Goal: Task Accomplishment & Management: Manage account settings

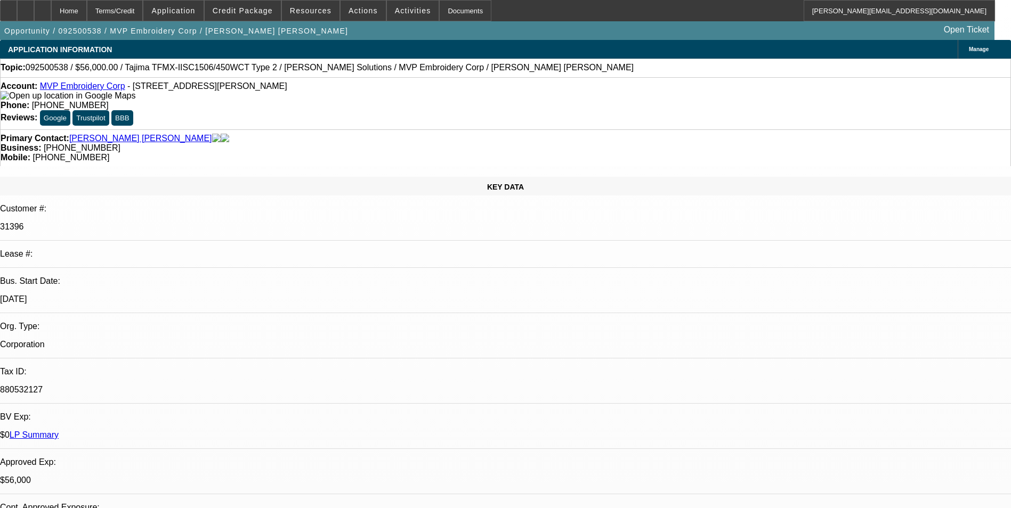
select select "0"
select select "6"
select select "0"
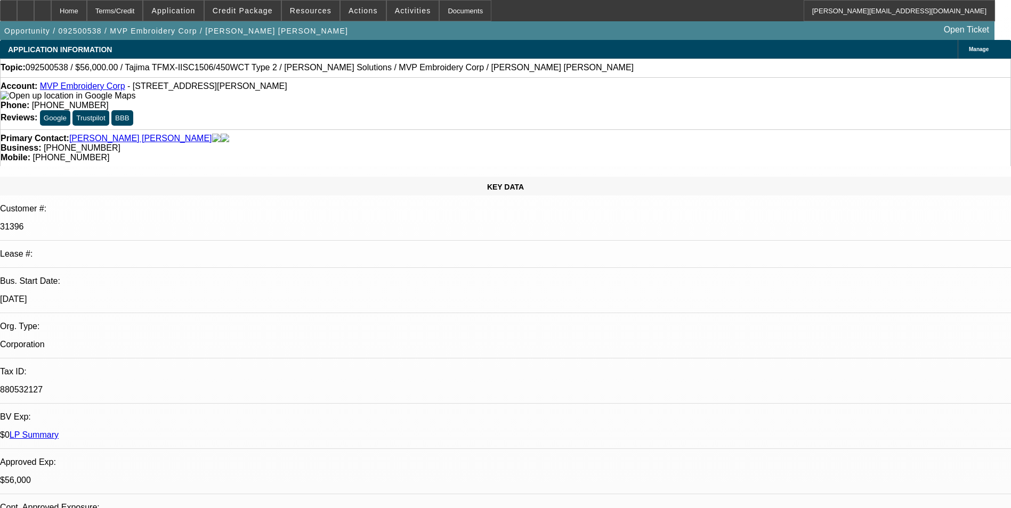
select select "0"
select select "6"
select select "0"
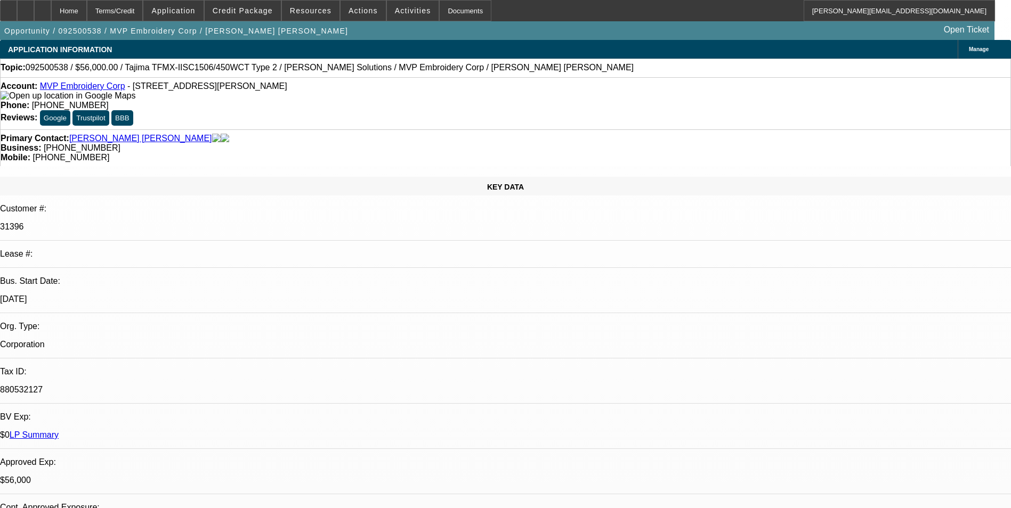
select select "0"
select select "6"
select select "0"
select select "2"
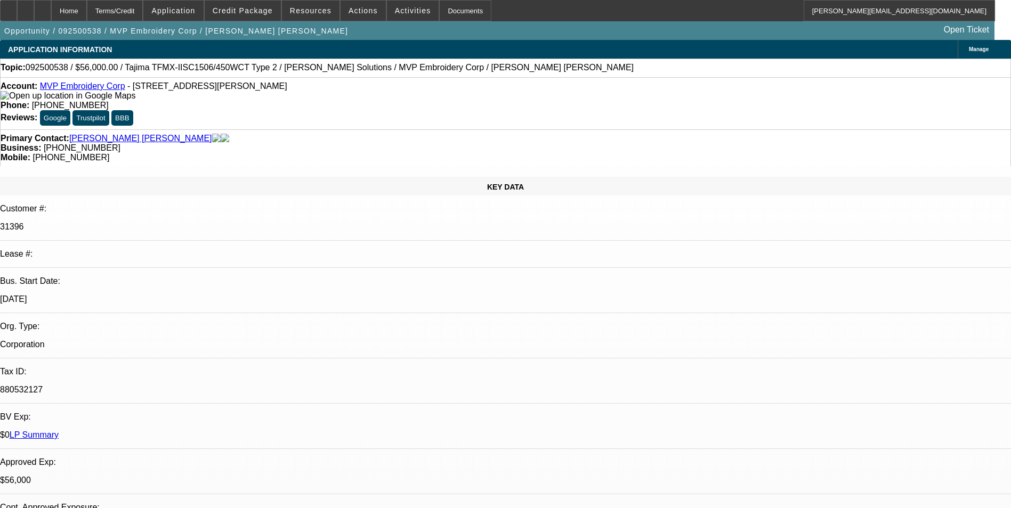
select select "0"
select select "6"
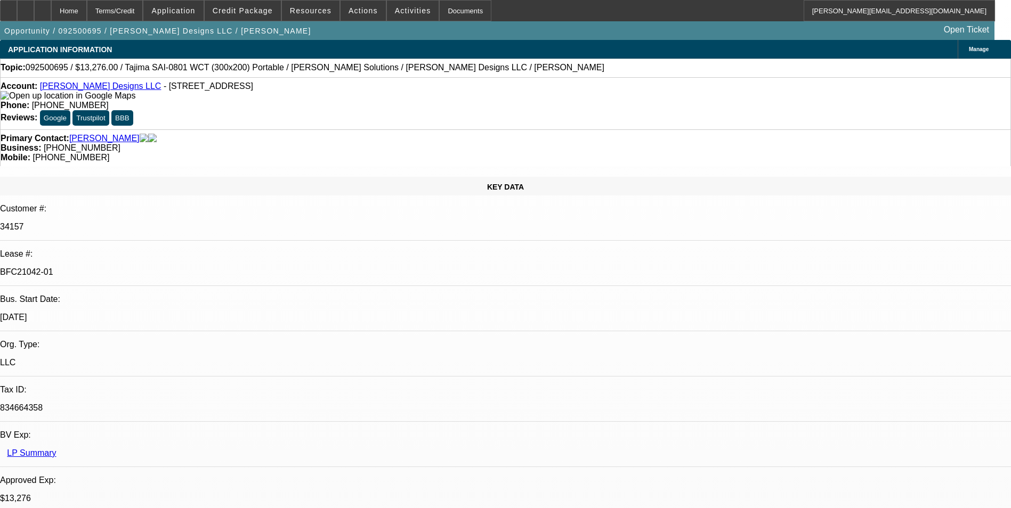
select select "0"
select select "2"
select select "0"
select select "2"
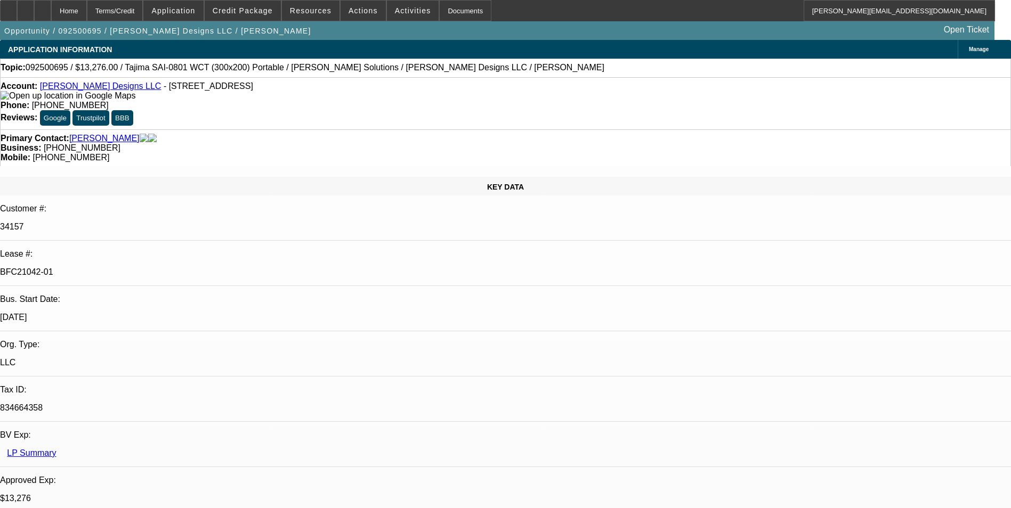
select select "0"
select select "2"
select select "0"
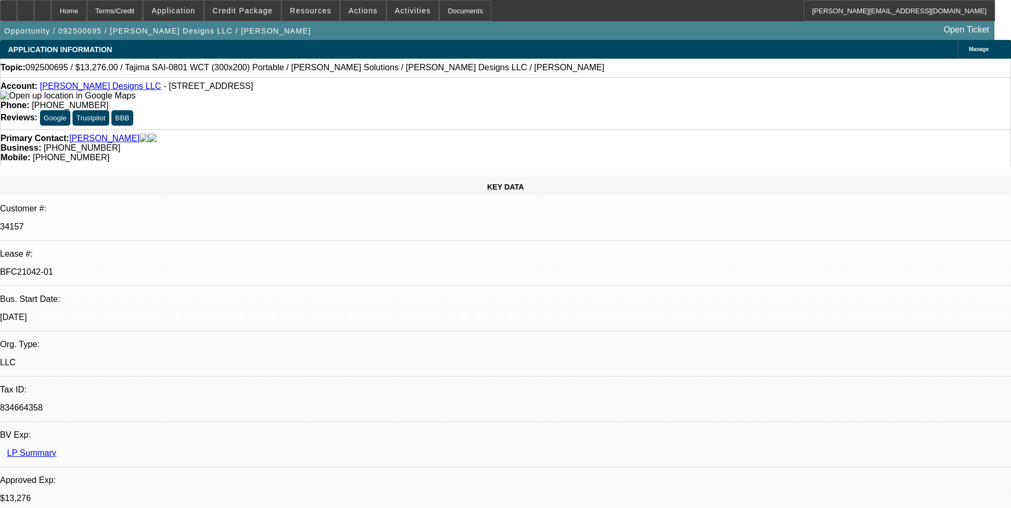
select select "2"
select select "0"
select select "1"
select select "2"
select select "6"
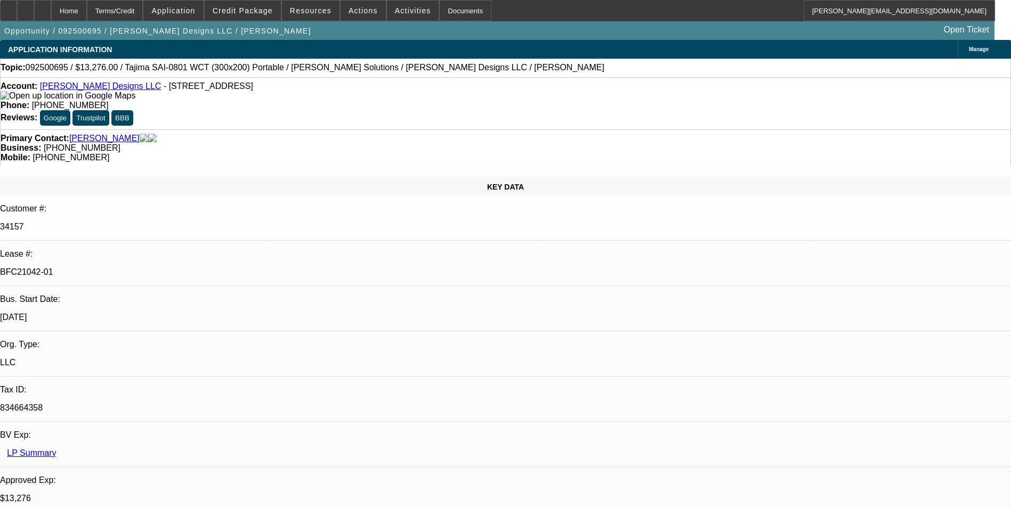
select select "1"
select select "2"
select select "6"
select select "1"
select select "2"
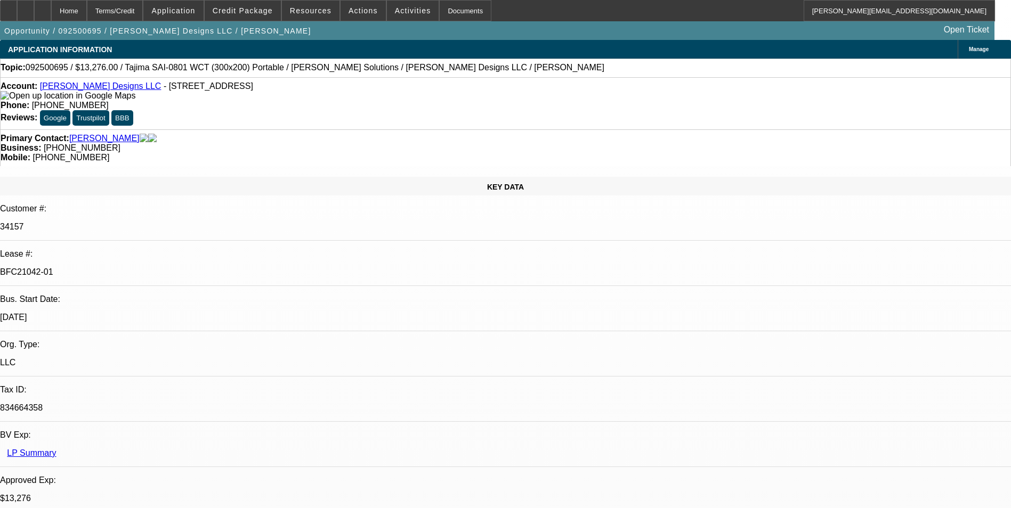
select select "6"
select select "1"
select select "2"
select select "6"
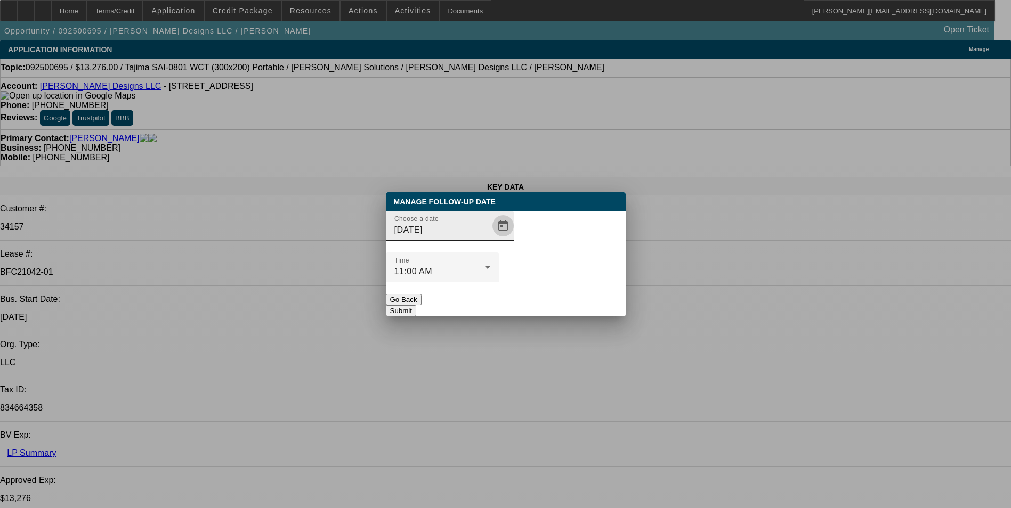
click at [490, 239] on span "Open calendar" at bounding box center [503, 226] width 26 height 26
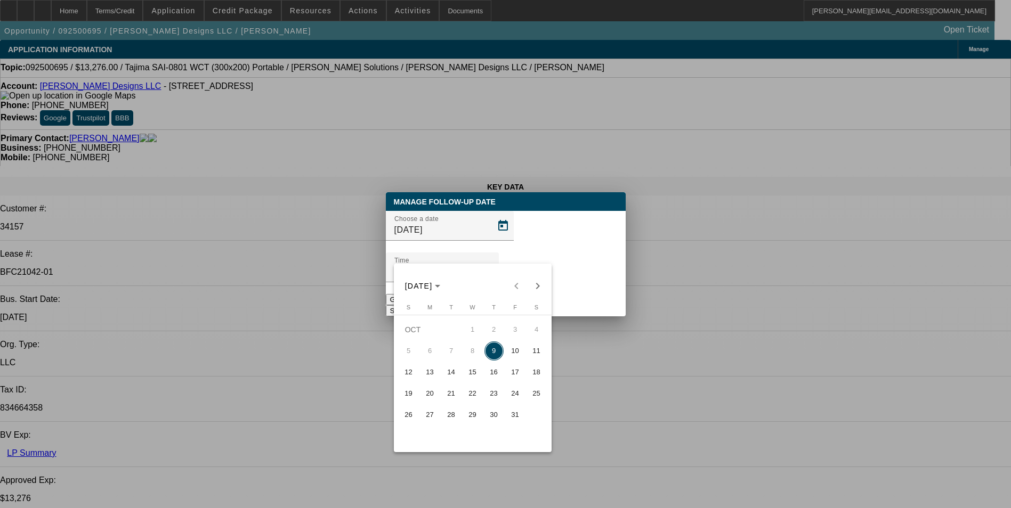
click at [433, 375] on span "13" at bounding box center [429, 372] width 19 height 19
type input "10/13/2025"
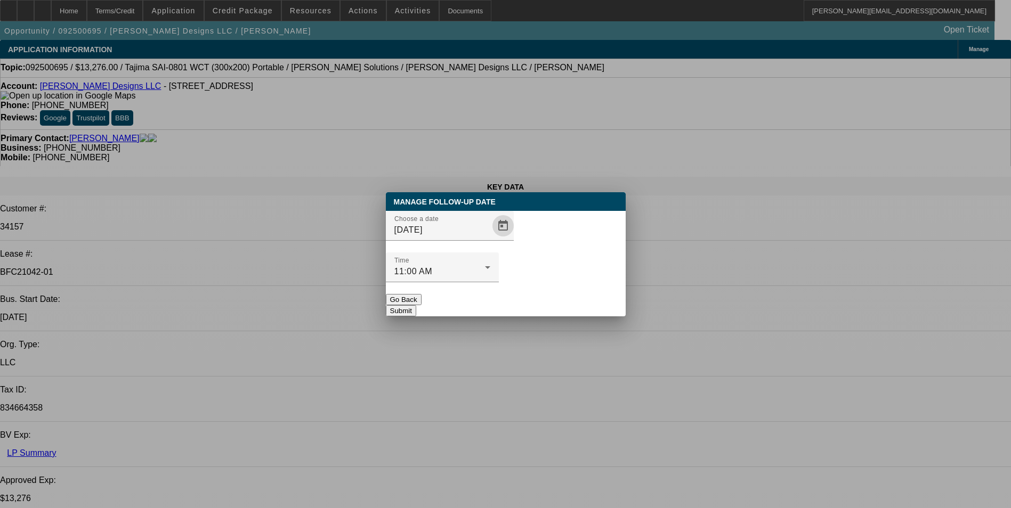
click at [416, 305] on button "Submit" at bounding box center [401, 310] width 30 height 11
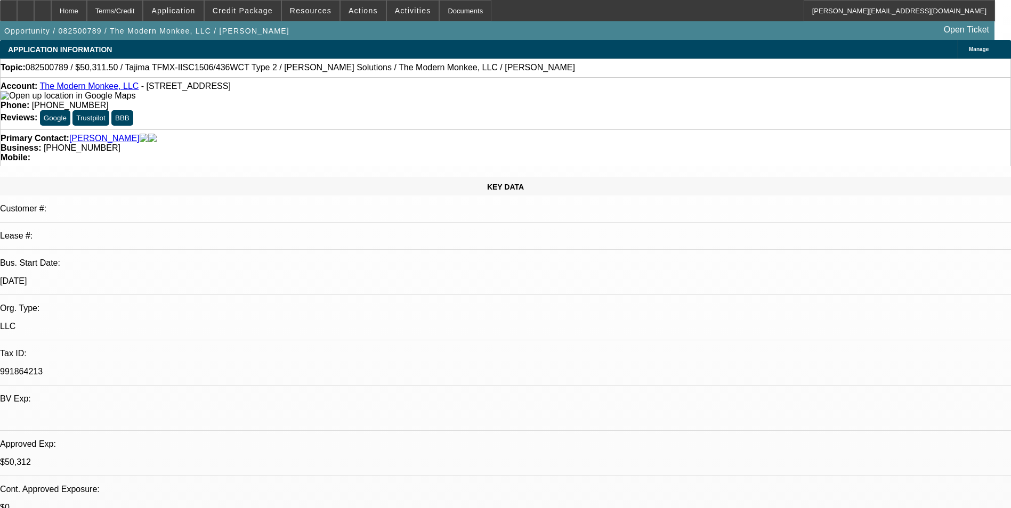
select select "0"
select select "2"
select select "0"
select select "2"
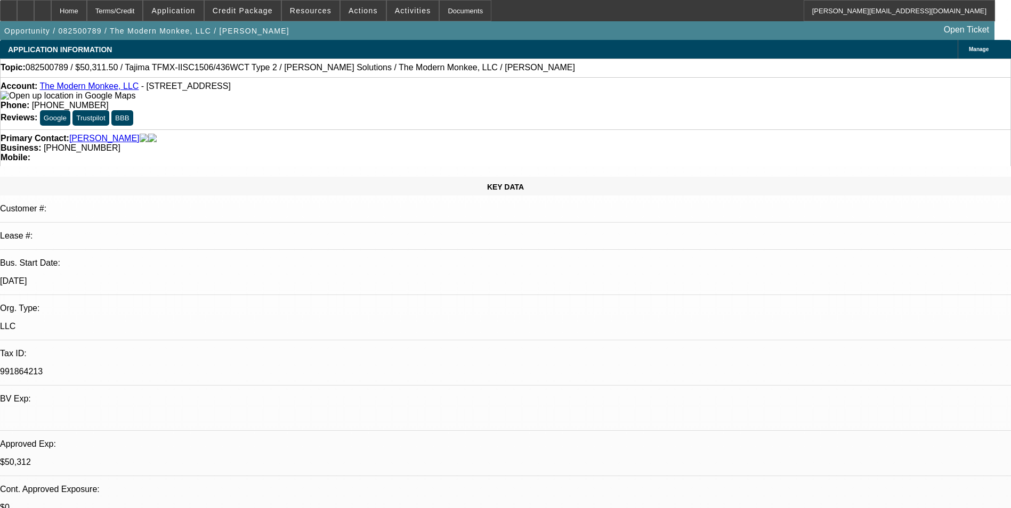
select select "0"
select select "0.15"
select select "2"
select select "0"
select select "0.15"
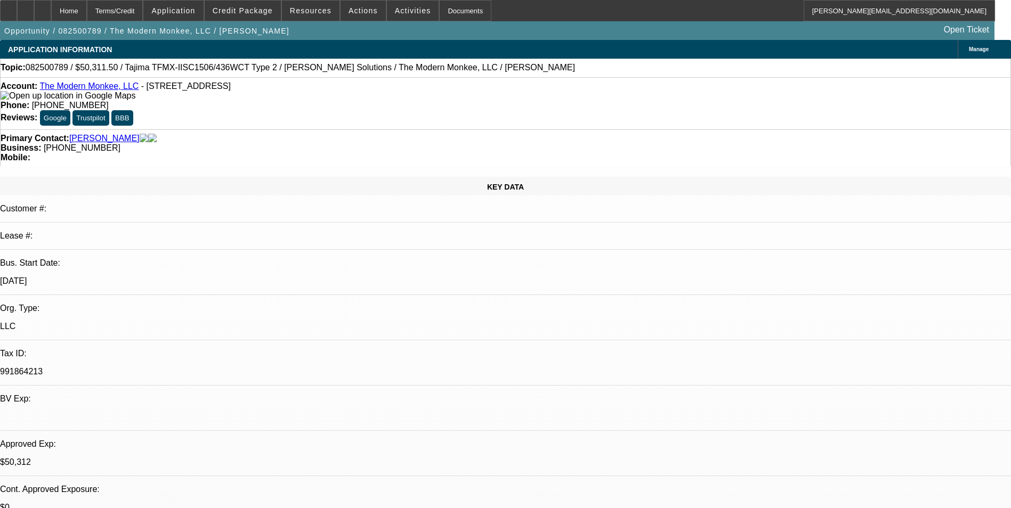
select select "2"
select select "0.1"
select select "1"
select select "2"
select select "6"
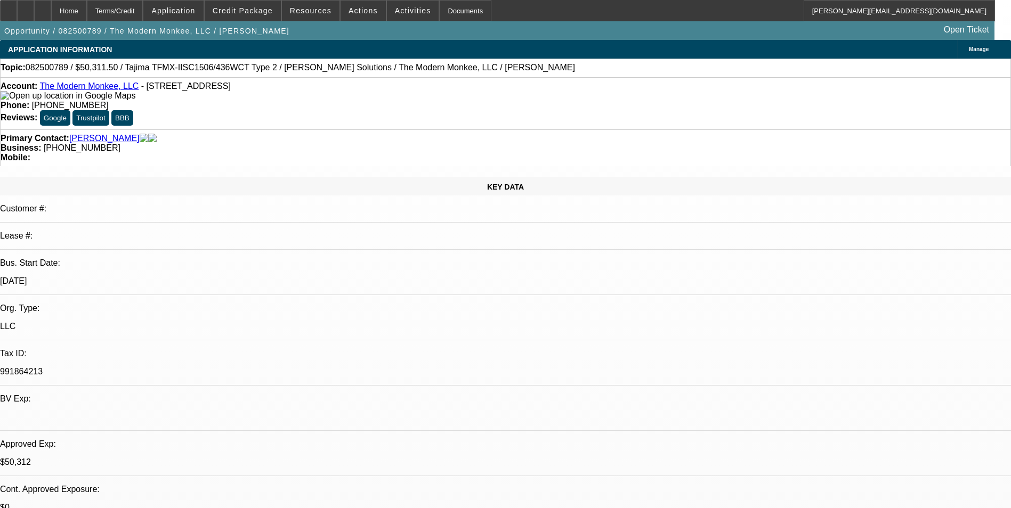
select select "1"
select select "2"
select select "6"
select select "1"
select select "2"
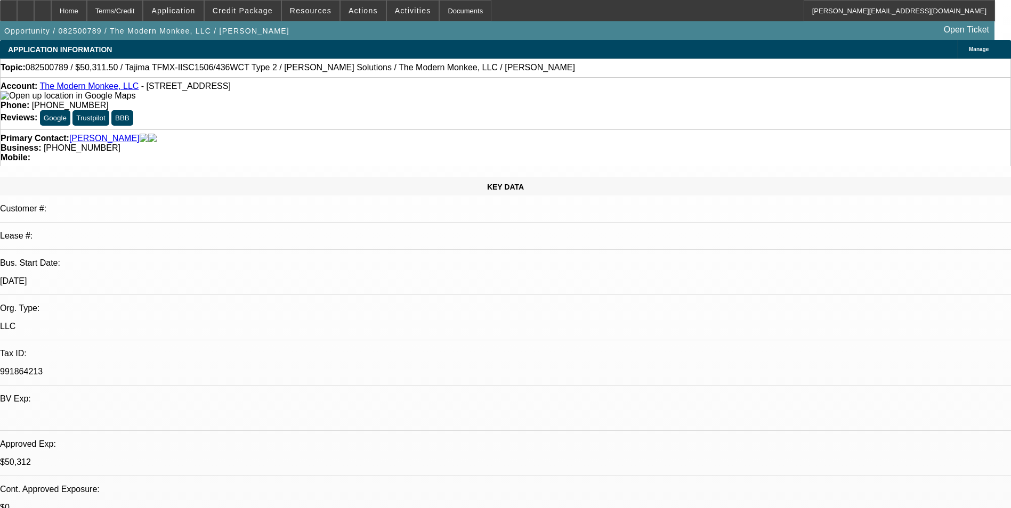
select select "6"
select select "1"
select select "2"
select select "4"
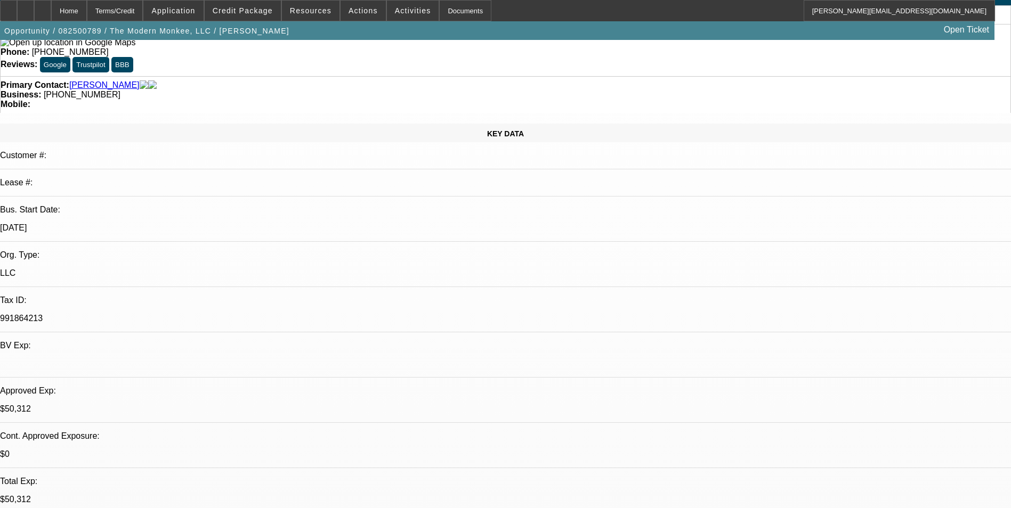
scroll to position [0, 0]
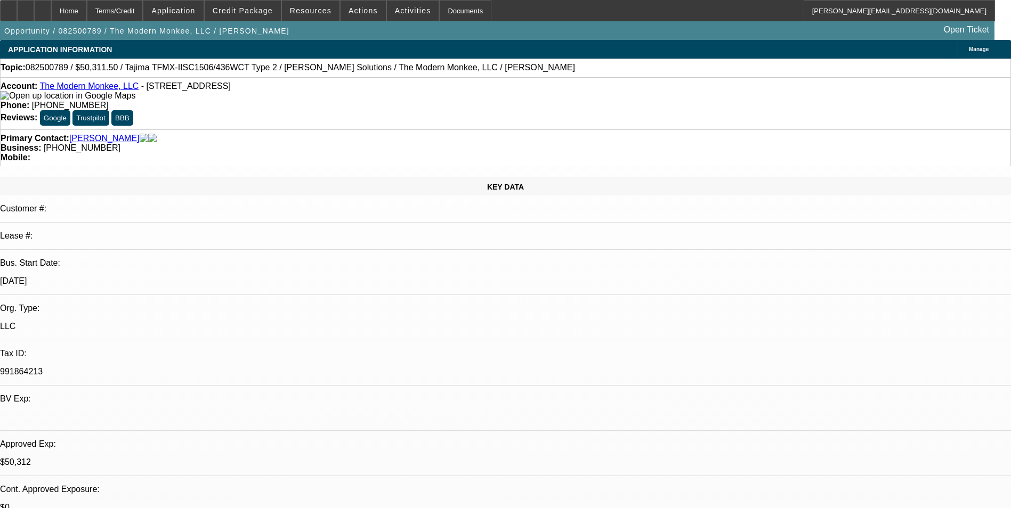
click at [111, 90] on link "The Modern Monkee, LLC" at bounding box center [88, 86] width 99 height 9
click at [355, 6] on span "Actions" at bounding box center [362, 10] width 29 height 9
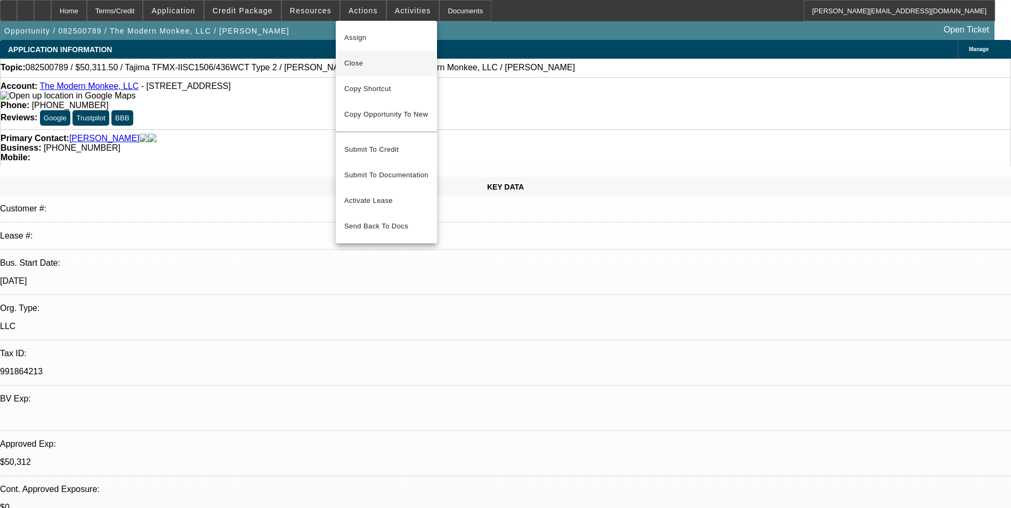
click at [378, 61] on span "Close" at bounding box center [386, 63] width 84 height 13
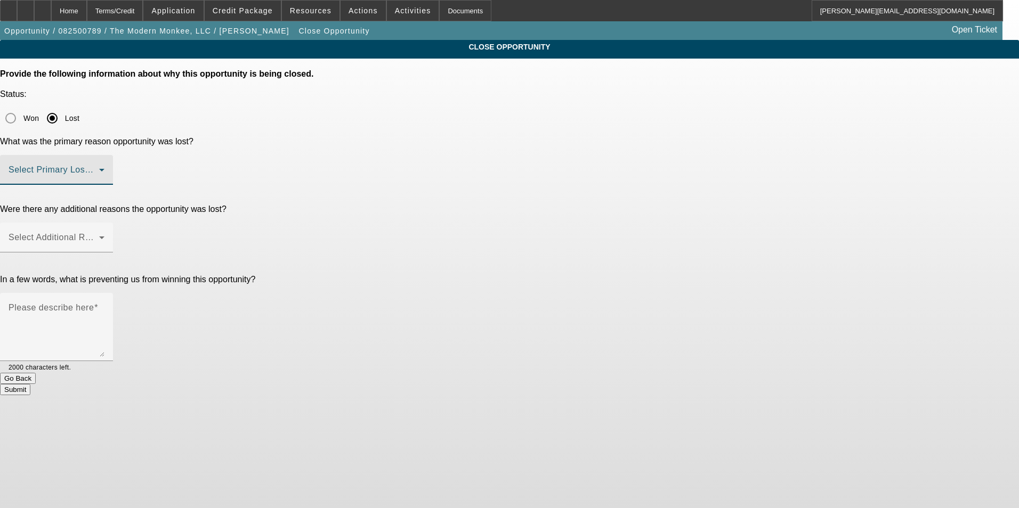
click at [99, 168] on span at bounding box center [54, 174] width 91 height 13
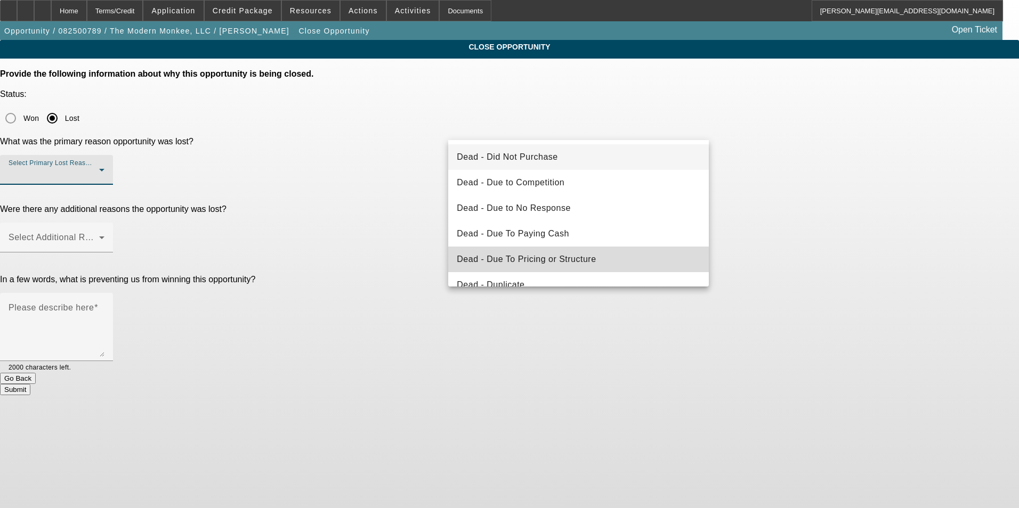
click at [636, 253] on mat-option "Dead - Due To Pricing or Structure" at bounding box center [578, 260] width 261 height 26
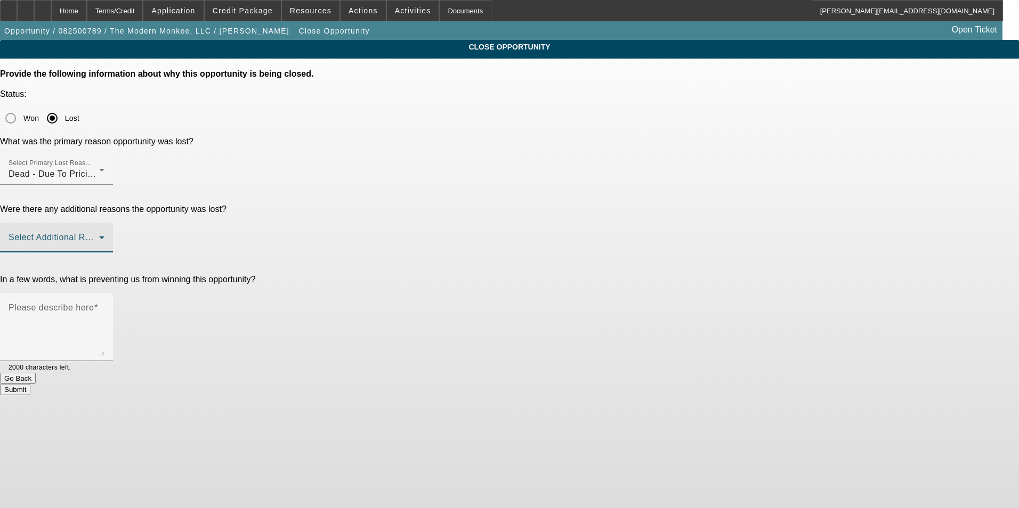
click at [99, 236] on span at bounding box center [54, 242] width 91 height 13
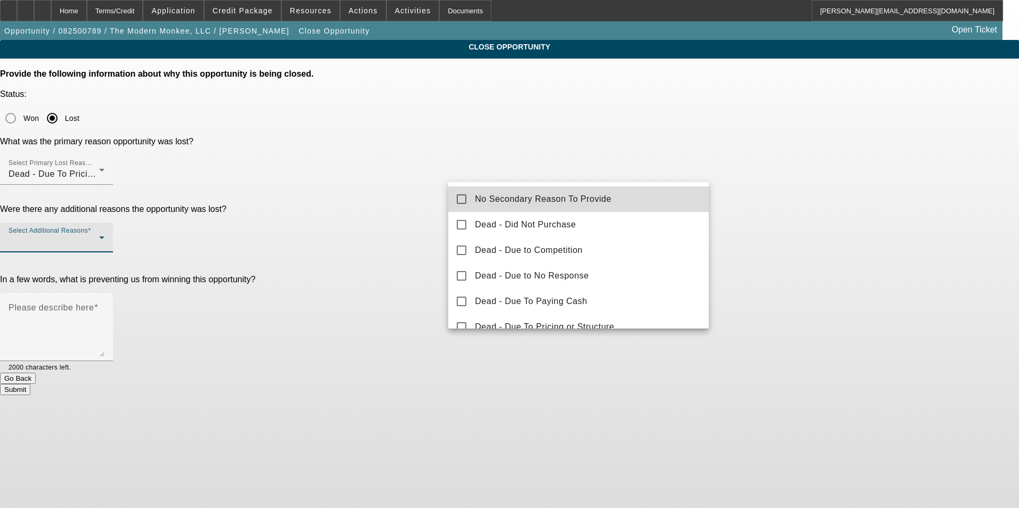
click at [591, 201] on span "No Secondary Reason To Provide" at bounding box center [543, 199] width 136 height 13
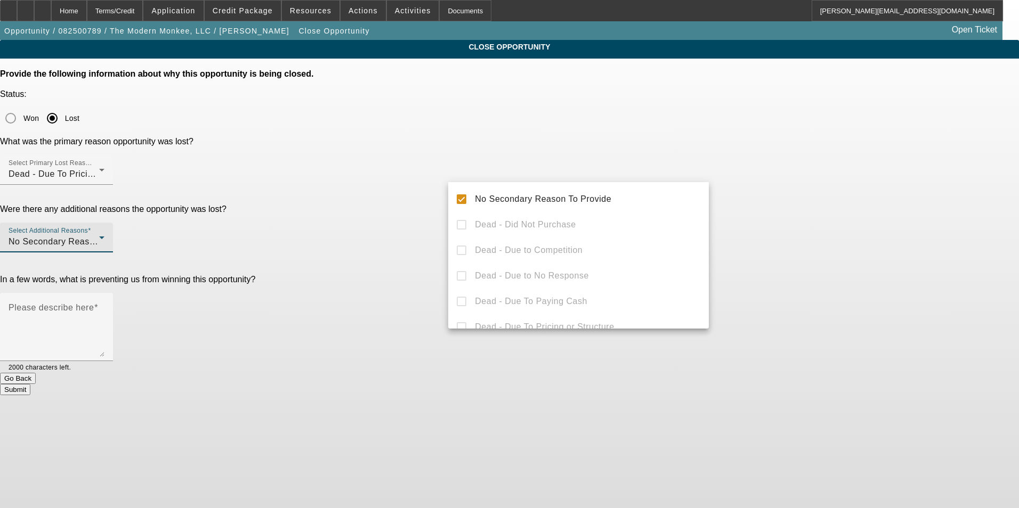
click at [835, 185] on div at bounding box center [509, 254] width 1019 height 508
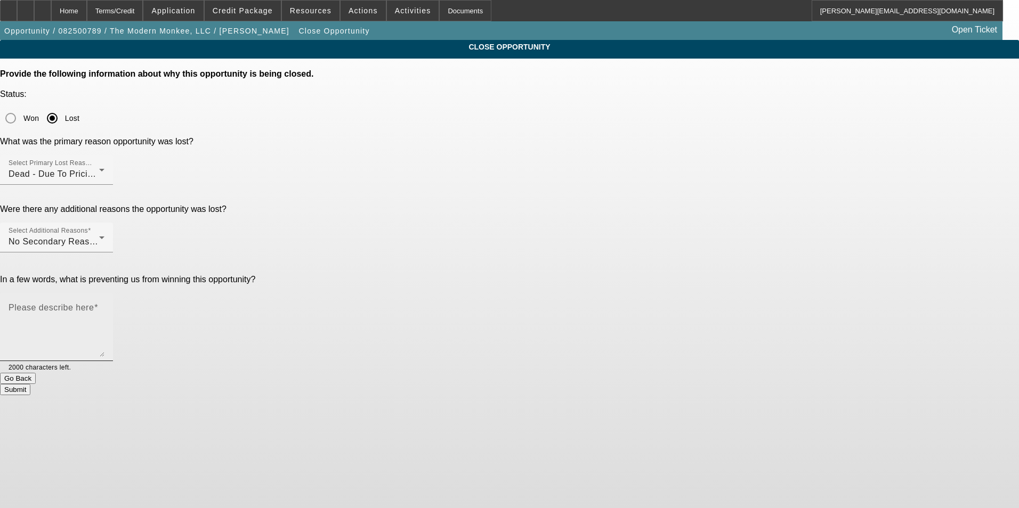
click at [104, 293] on div "Please describe here" at bounding box center [57, 327] width 96 height 68
click at [104, 306] on textarea "Customer informed Hirsch that they felt our pricing/structure was "ridiculous" …" at bounding box center [57, 331] width 96 height 51
type textarea "Customer informed Hirsch that they felt our pricing/structure was "ridiculous" …"
click at [30, 384] on button "Submit" at bounding box center [15, 389] width 30 height 11
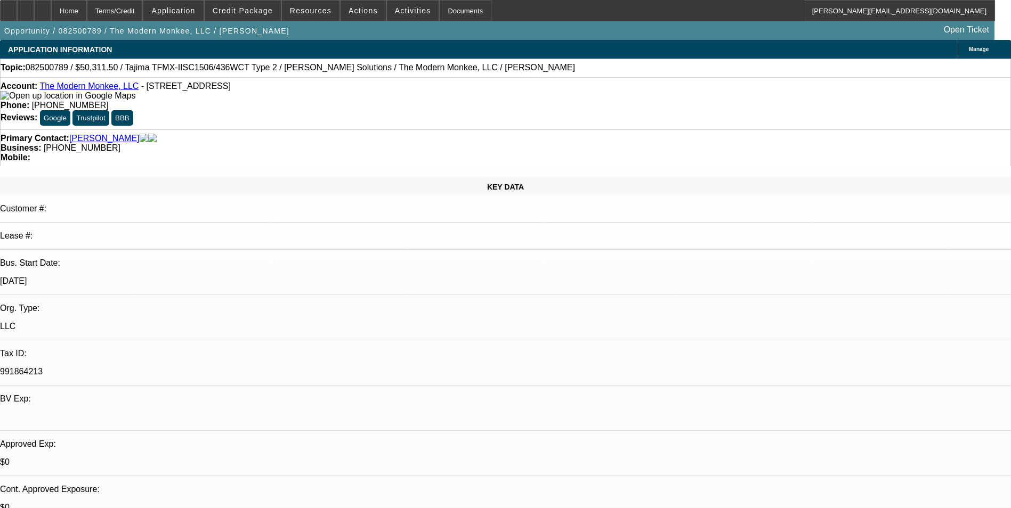
select select "0"
select select "2"
select select "0"
select select "2"
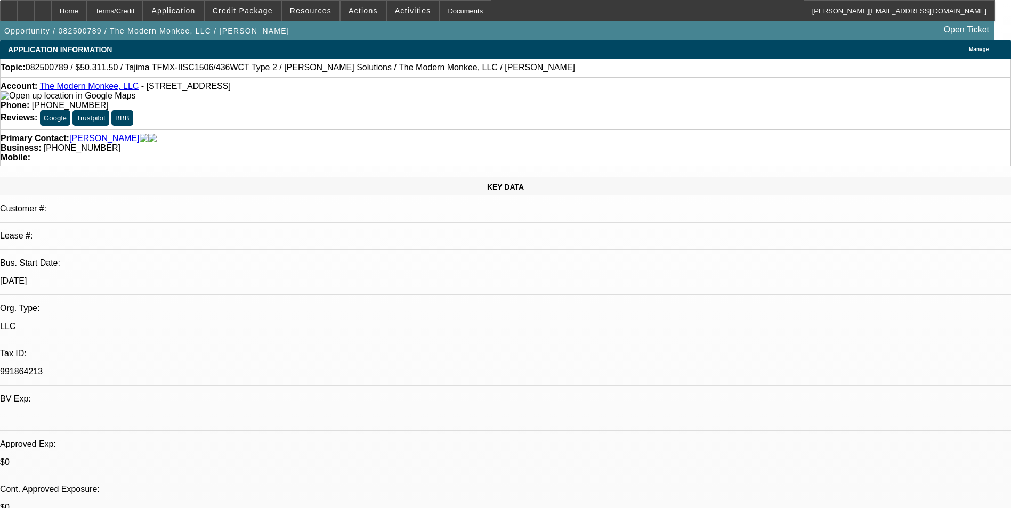
select select "0"
select select "0.15"
select select "2"
select select "0"
select select "0.15"
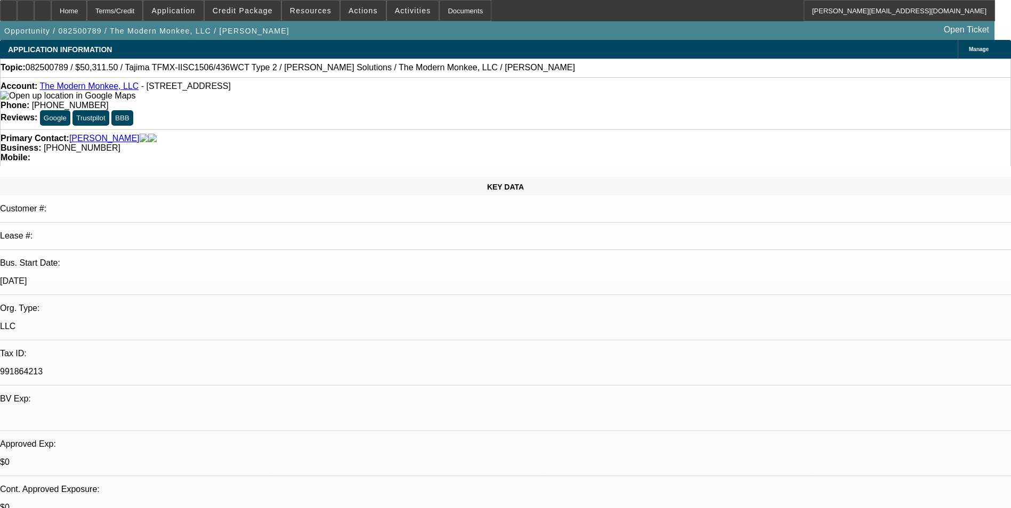
select select "2"
select select "0.1"
select select "1"
select select "2"
select select "6"
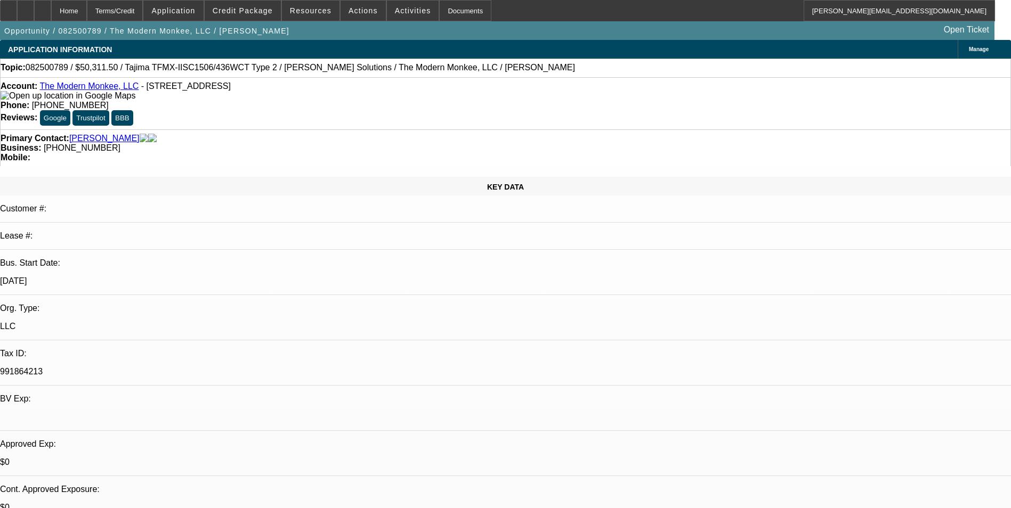
select select "1"
select select "2"
select select "6"
select select "1"
select select "2"
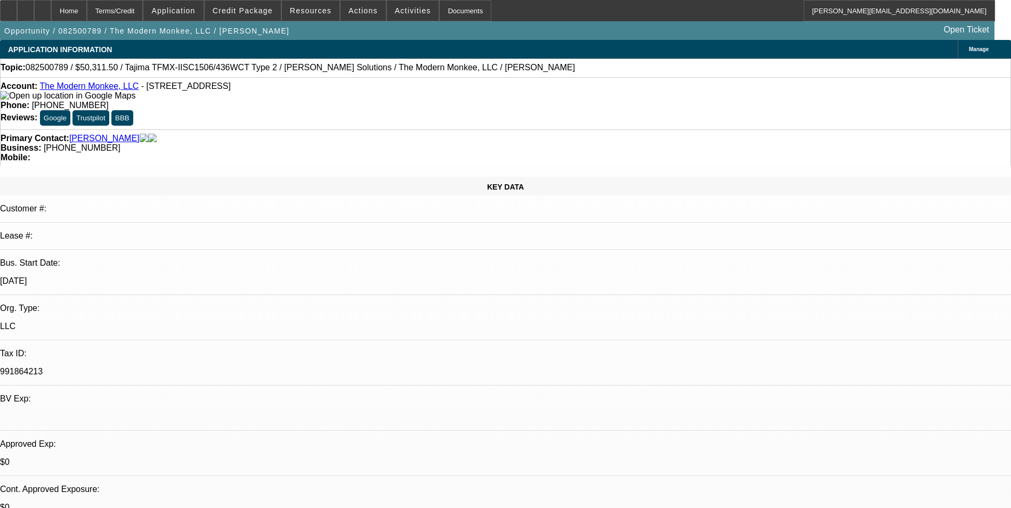
select select "6"
select select "1"
select select "2"
select select "4"
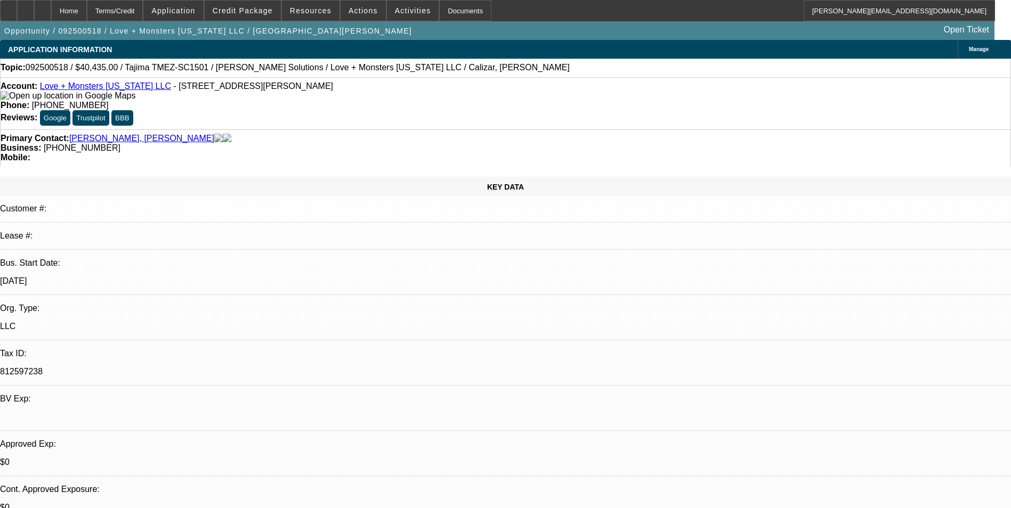
select select "0"
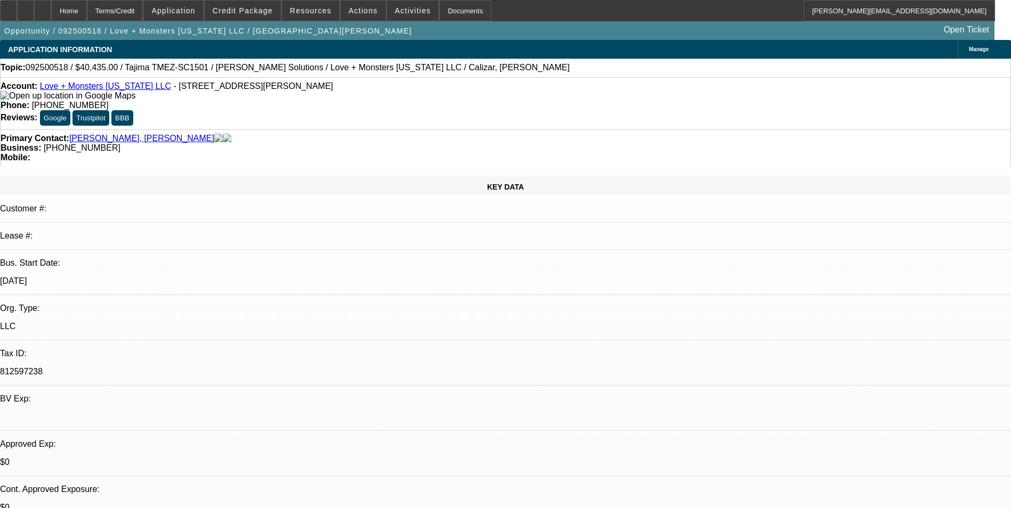
select select "0"
select select "2"
select select "0.1"
select select "0"
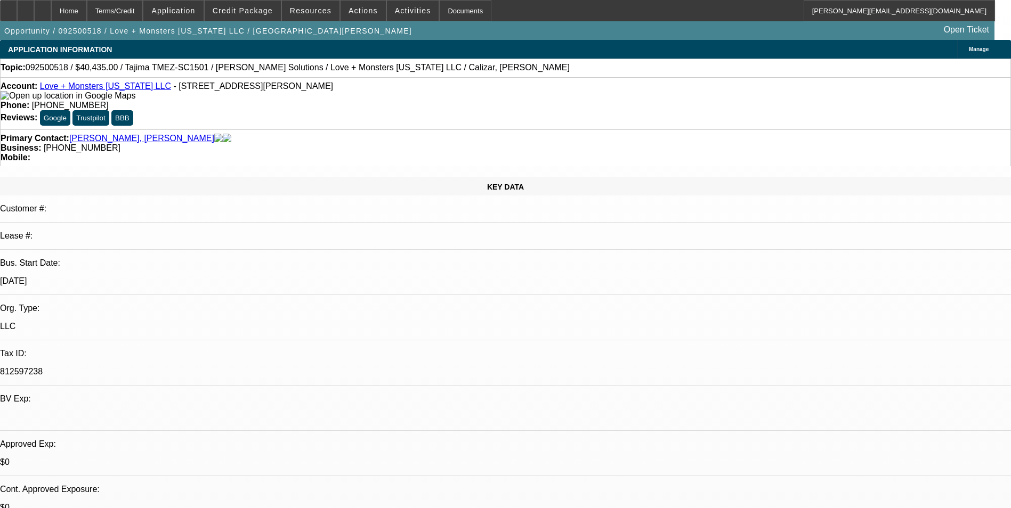
select select "2"
select select "0"
select select "1"
select select "6"
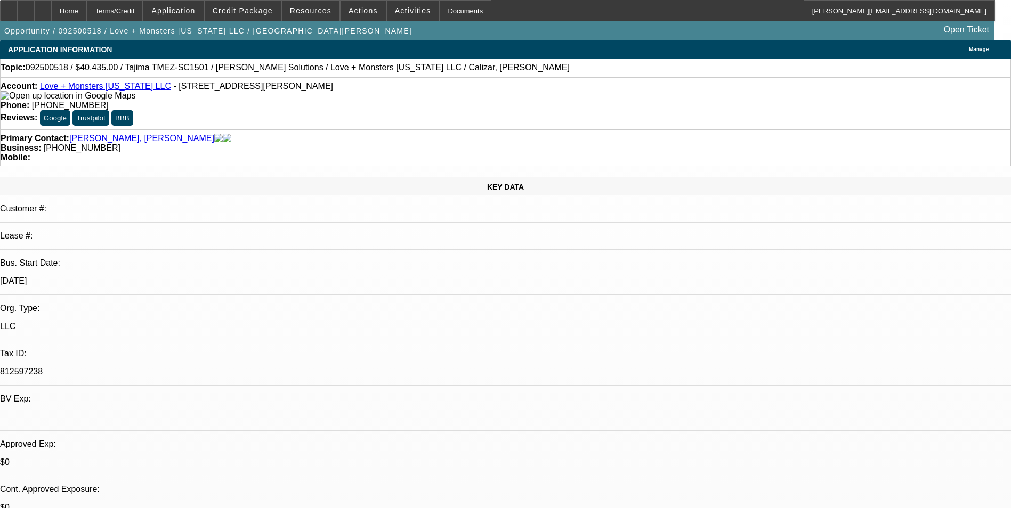
select select "1"
select select "6"
select select "1"
select select "2"
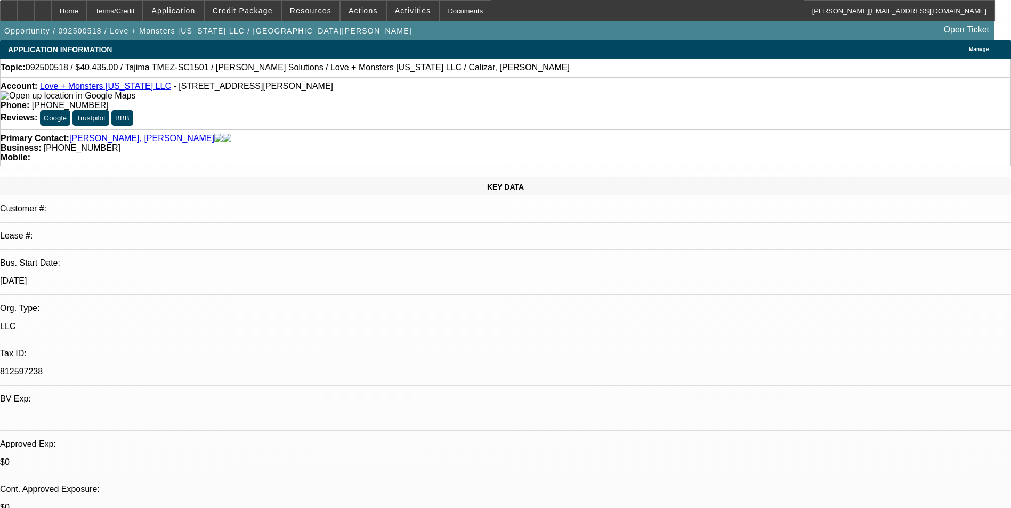
select select "4"
select select "1"
select select "2"
select select "6"
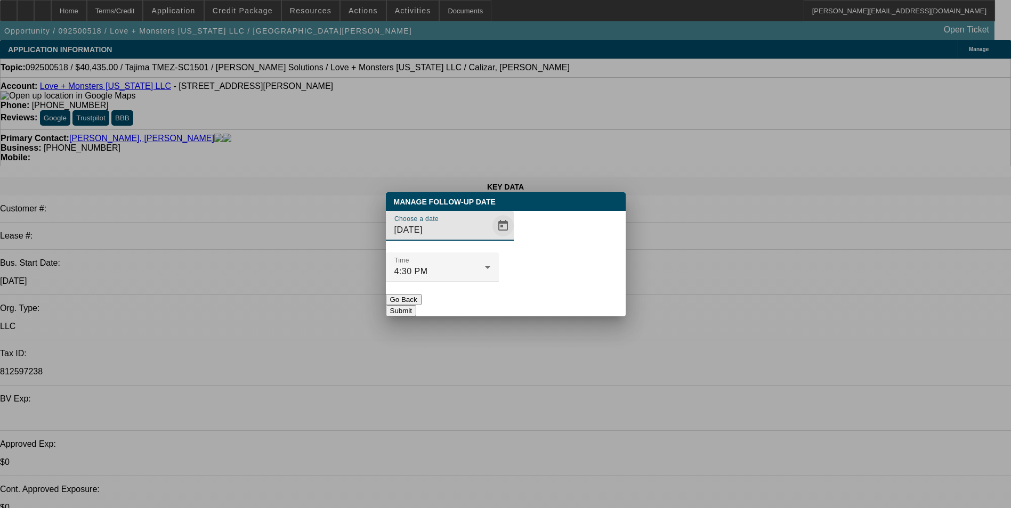
click at [490, 239] on span "Open calendar" at bounding box center [503, 226] width 26 height 26
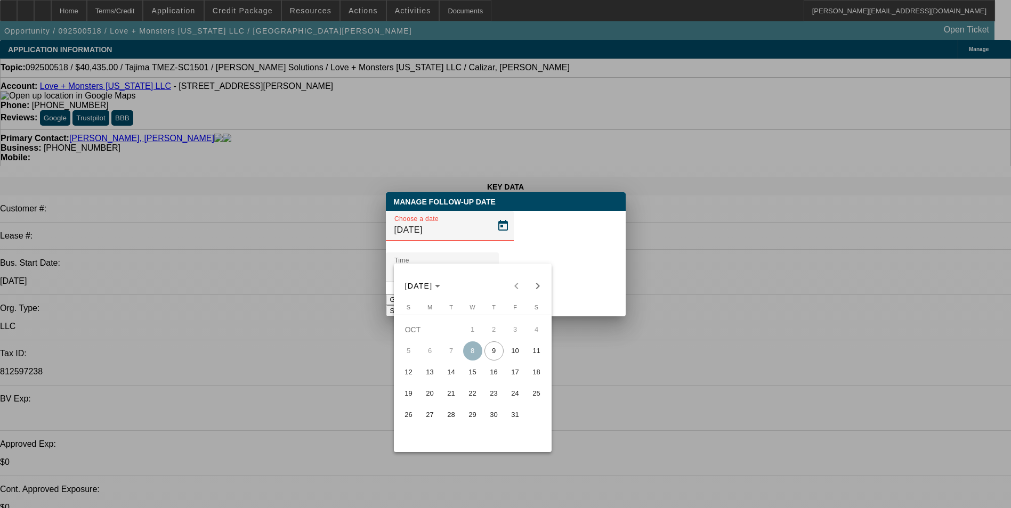
click at [515, 357] on span "10" at bounding box center [515, 351] width 19 height 19
type input "10/10/2025"
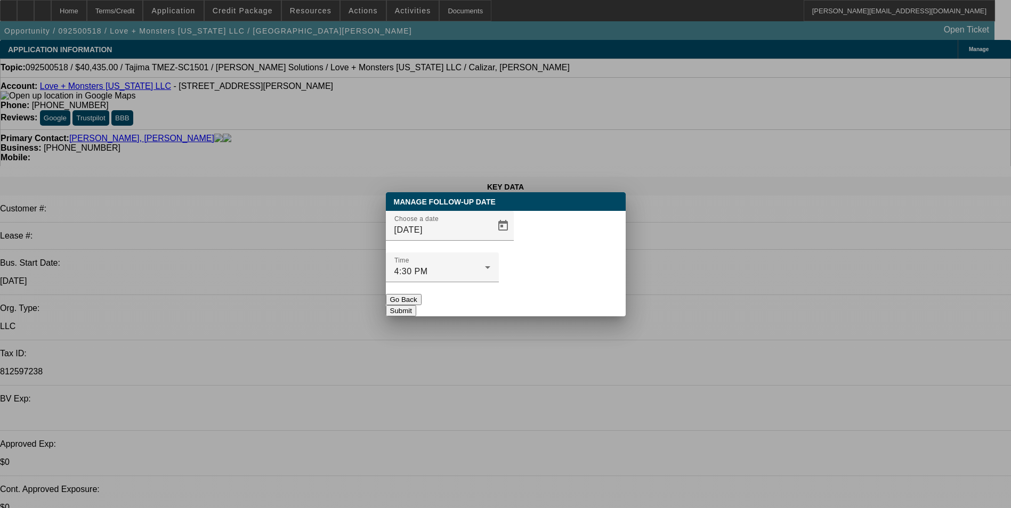
click at [416, 305] on button "Submit" at bounding box center [401, 310] width 30 height 11
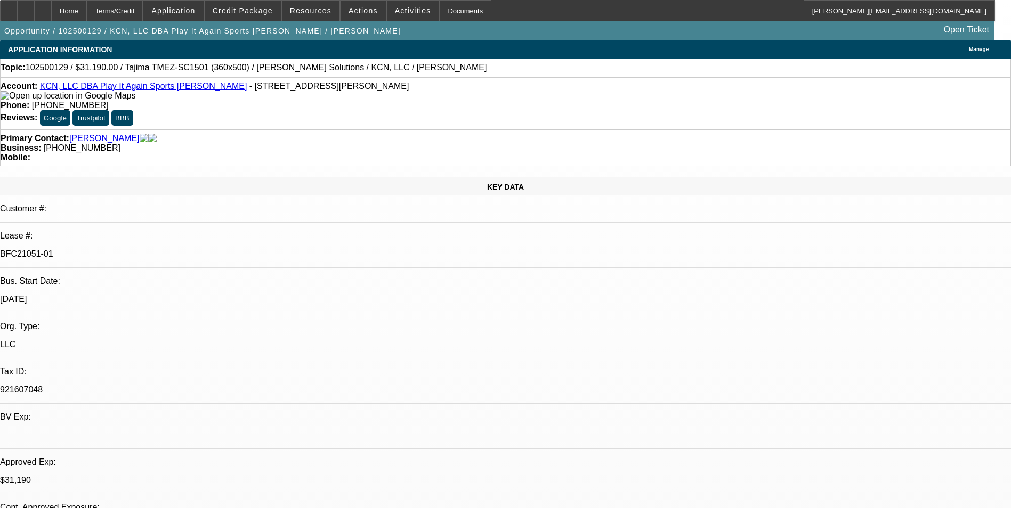
select select "0"
select select "2"
select select "0"
select select "2"
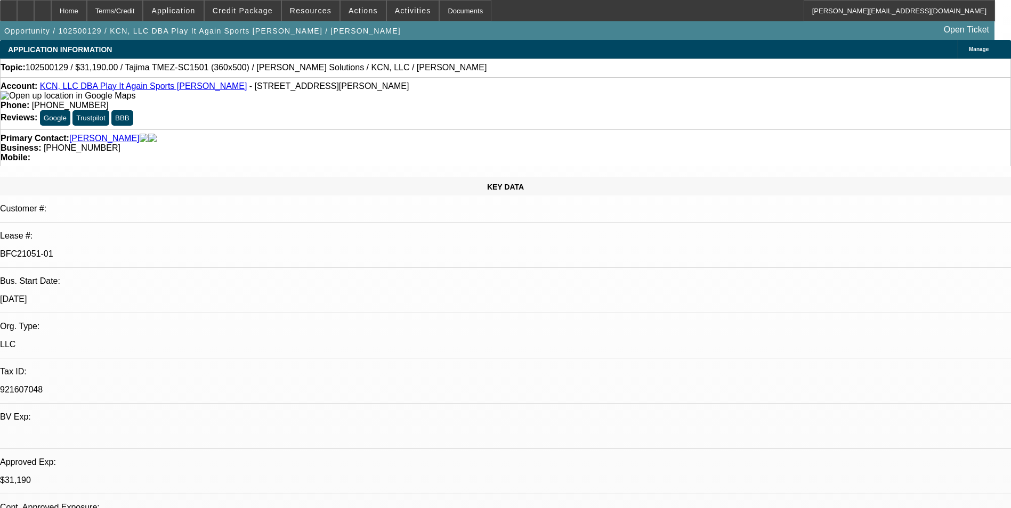
select select "0"
select select "2"
select select "0"
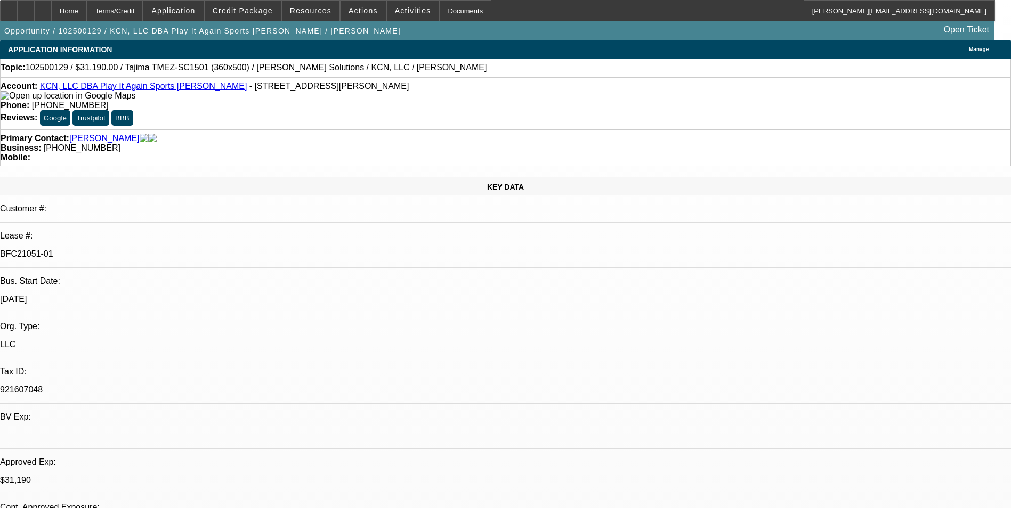
select select "2"
select select "0"
select select "1"
select select "2"
select select "6"
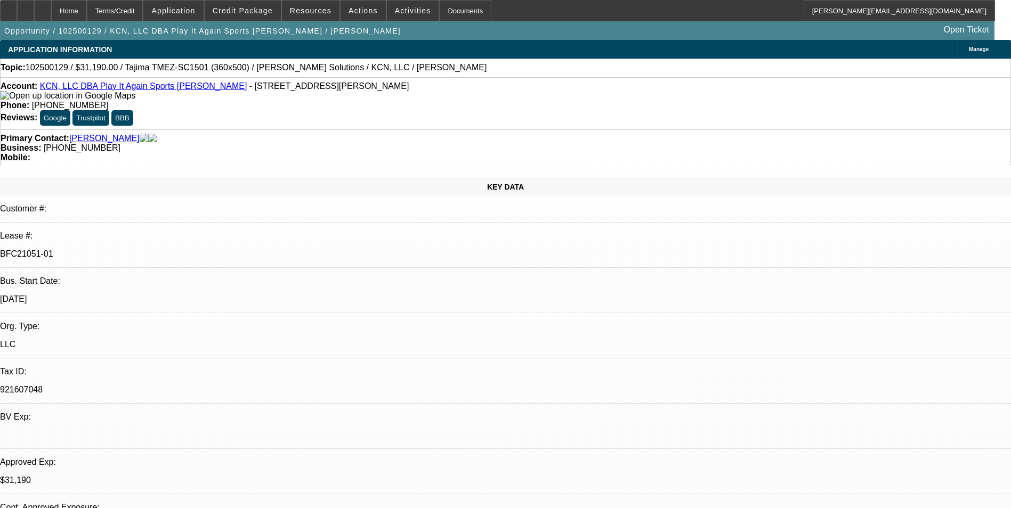
select select "1"
select select "2"
select select "6"
select select "1"
select select "2"
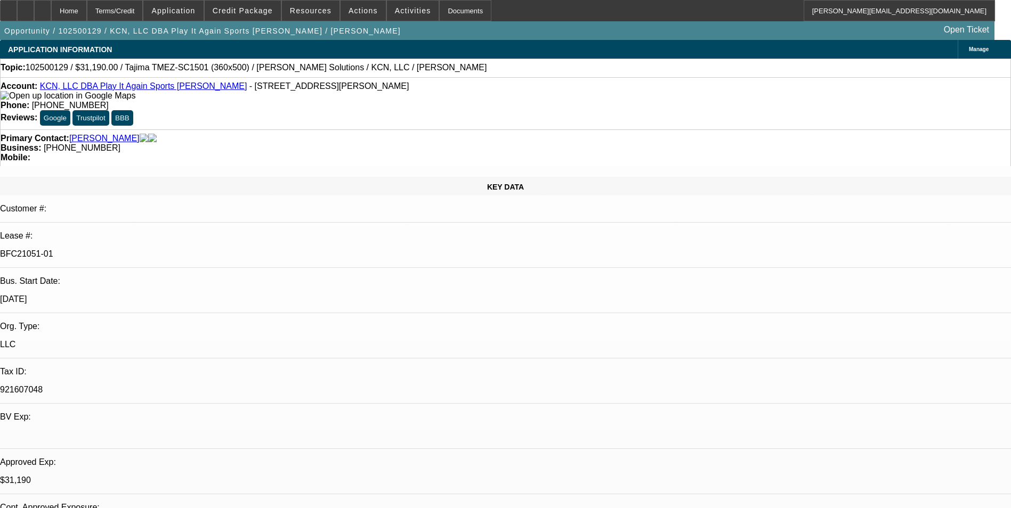
select select "6"
select select "1"
select select "2"
select select "6"
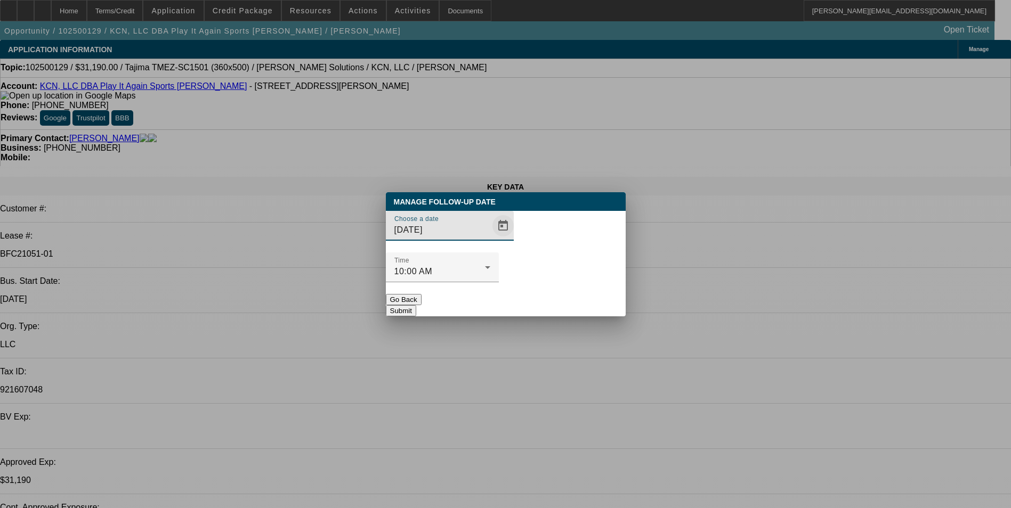
click at [490, 239] on span "Open calendar" at bounding box center [503, 226] width 26 height 26
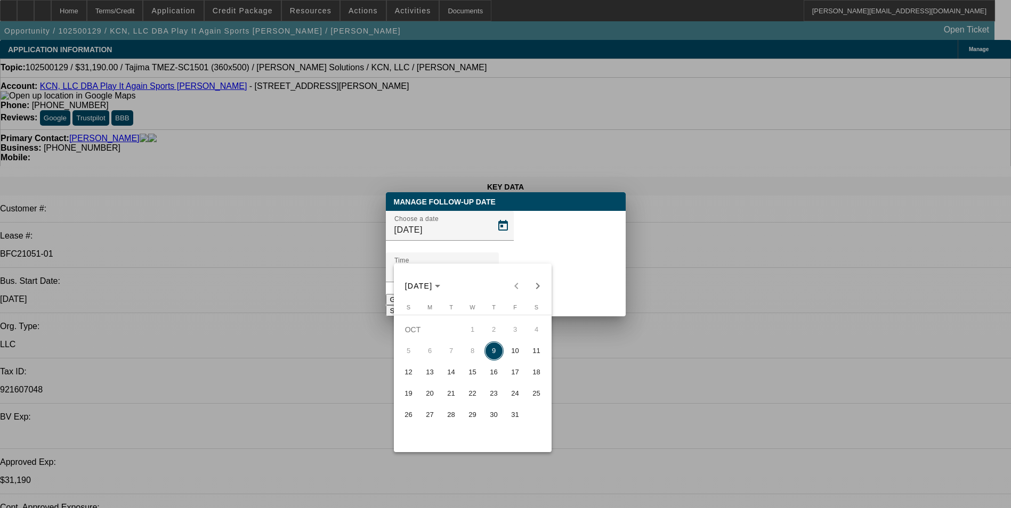
drag, startPoint x: 514, startPoint y: 356, endPoint x: 544, endPoint y: 335, distance: 36.7
click at [514, 355] on span "10" at bounding box center [515, 351] width 19 height 19
type input "[DATE]"
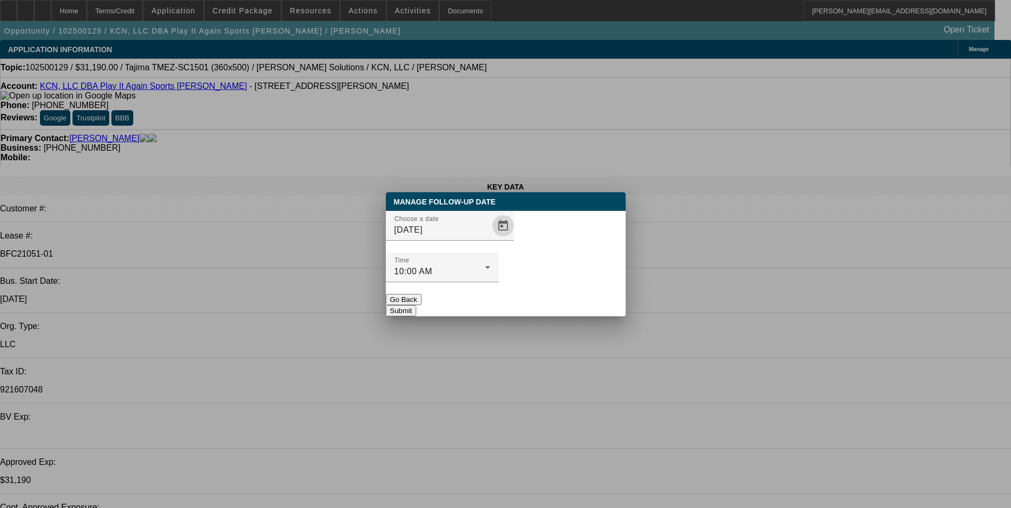
click at [416, 305] on button "Submit" at bounding box center [401, 310] width 30 height 11
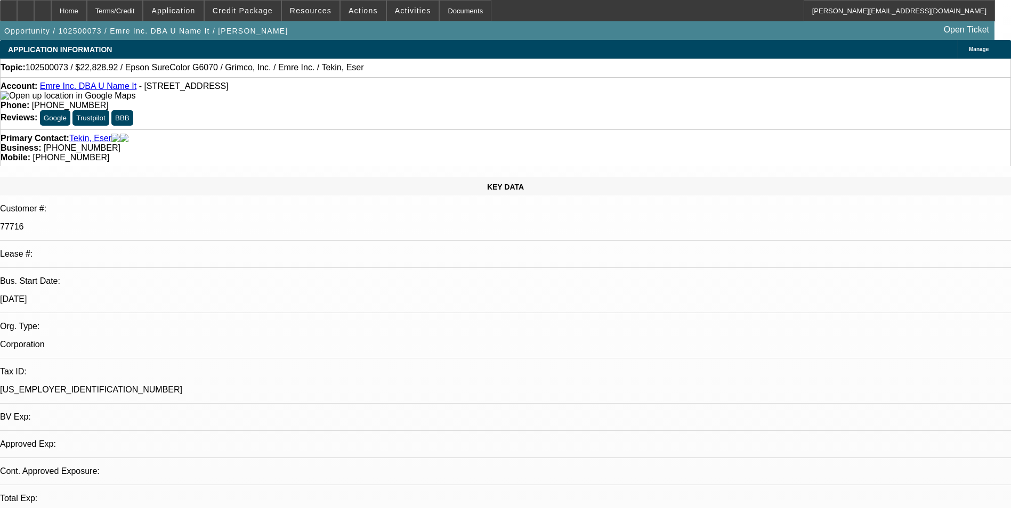
select select "0"
select select "2"
select select "0"
select select "2"
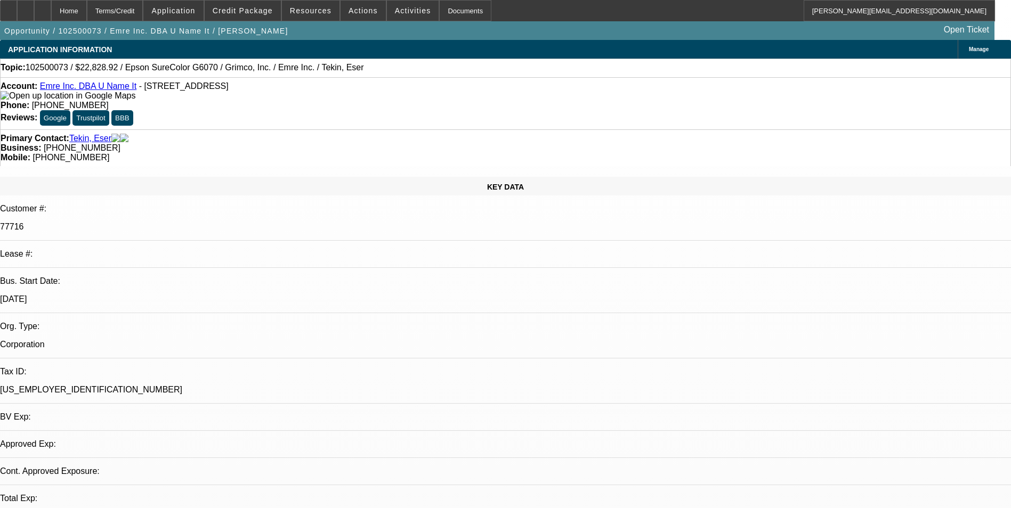
select select "0"
select select "2"
select select "0"
select select "1"
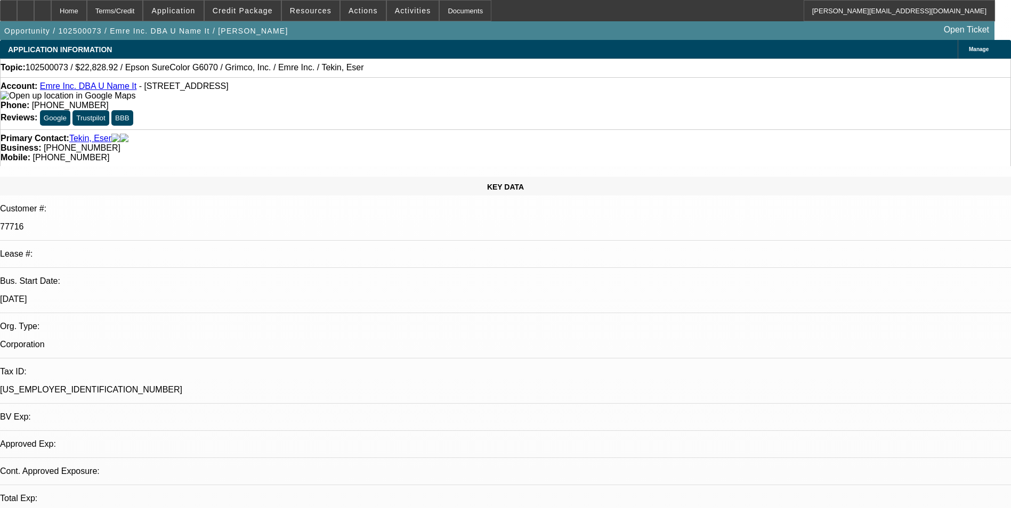
select select "2"
select select "1"
select select "2"
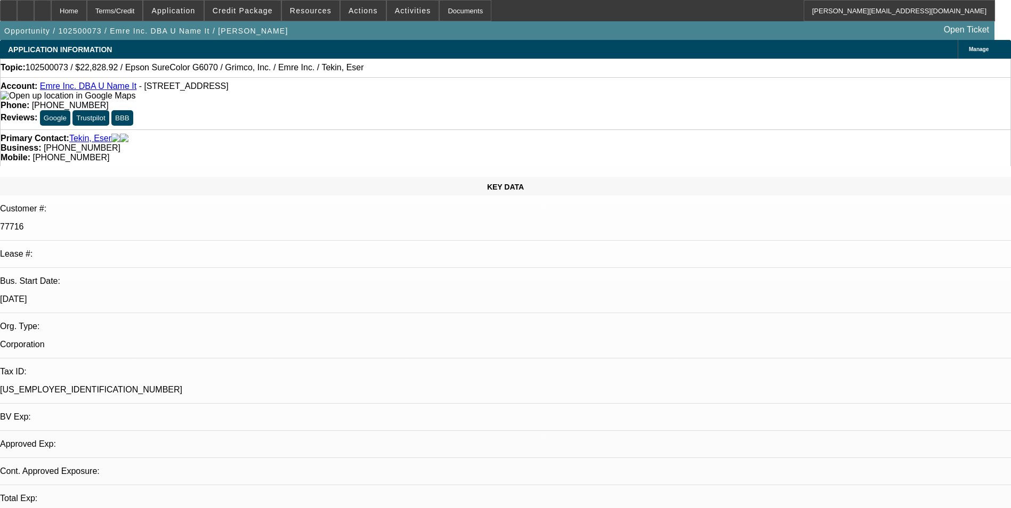
select select "1"
select select "2"
click at [395, 12] on span "Activities" at bounding box center [413, 10] width 36 height 9
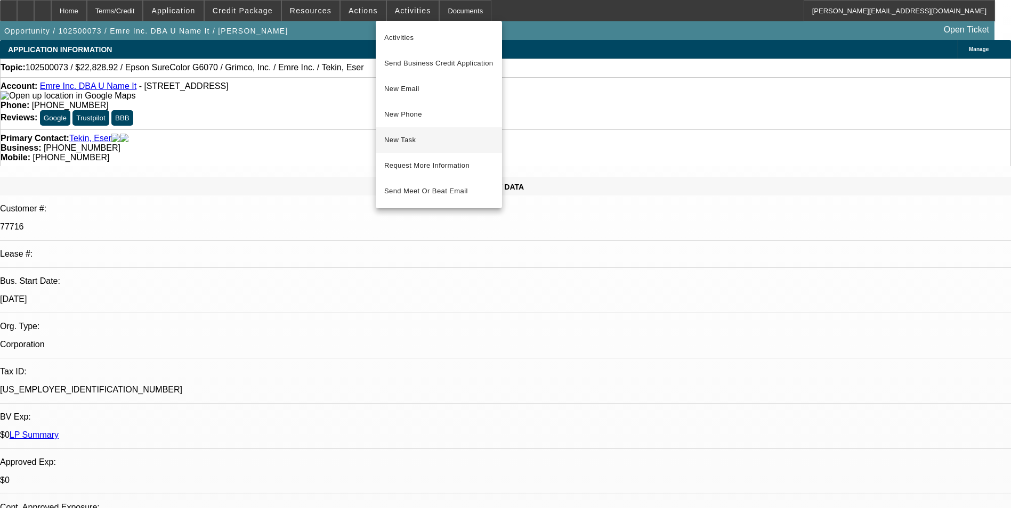
click at [431, 133] on button "New Task" at bounding box center [439, 140] width 126 height 26
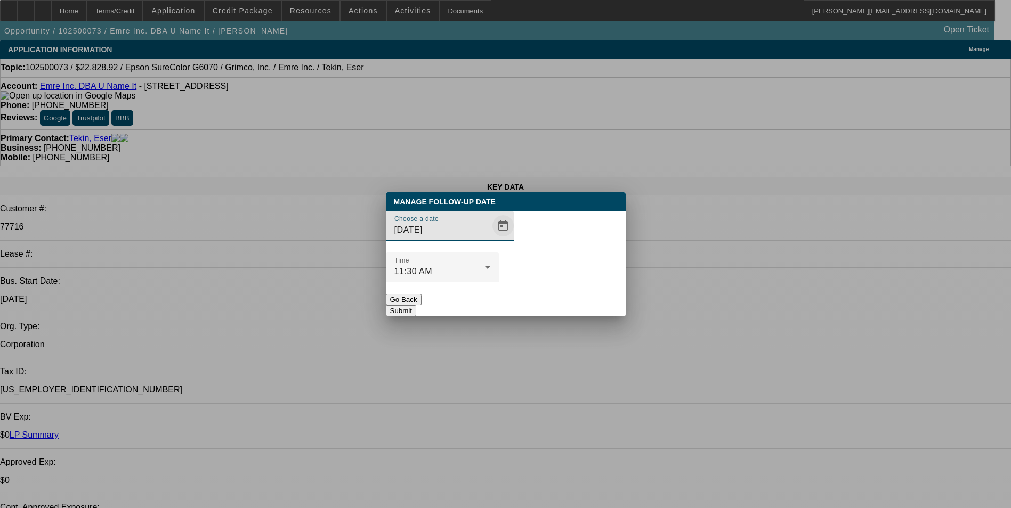
click at [490, 239] on span "Open calendar" at bounding box center [503, 226] width 26 height 26
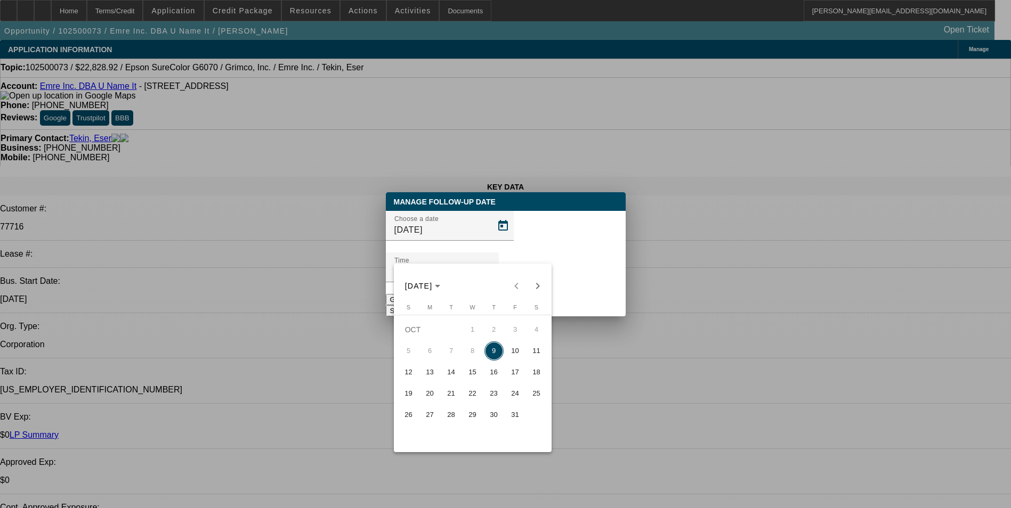
click at [516, 355] on span "10" at bounding box center [515, 351] width 19 height 19
type input "[DATE]"
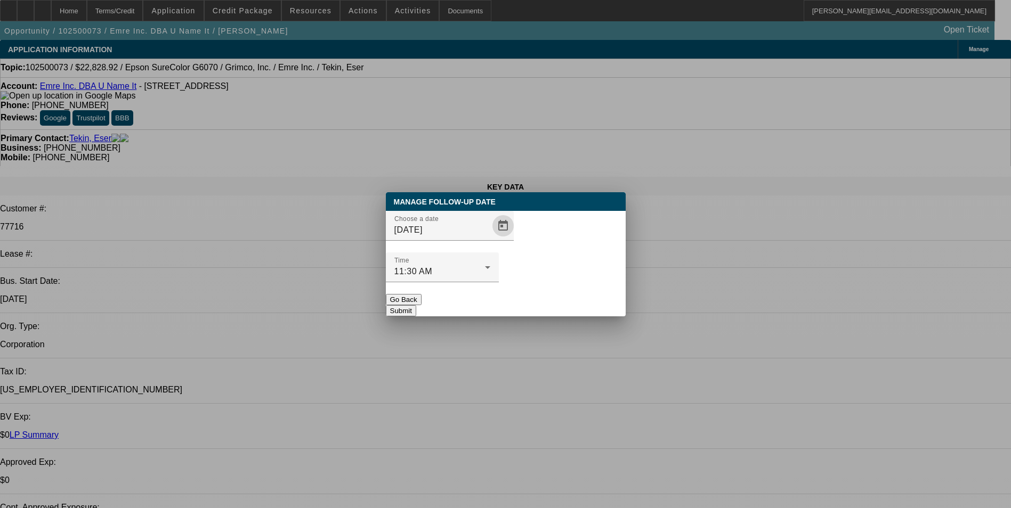
click at [416, 305] on button "Submit" at bounding box center [401, 310] width 30 height 11
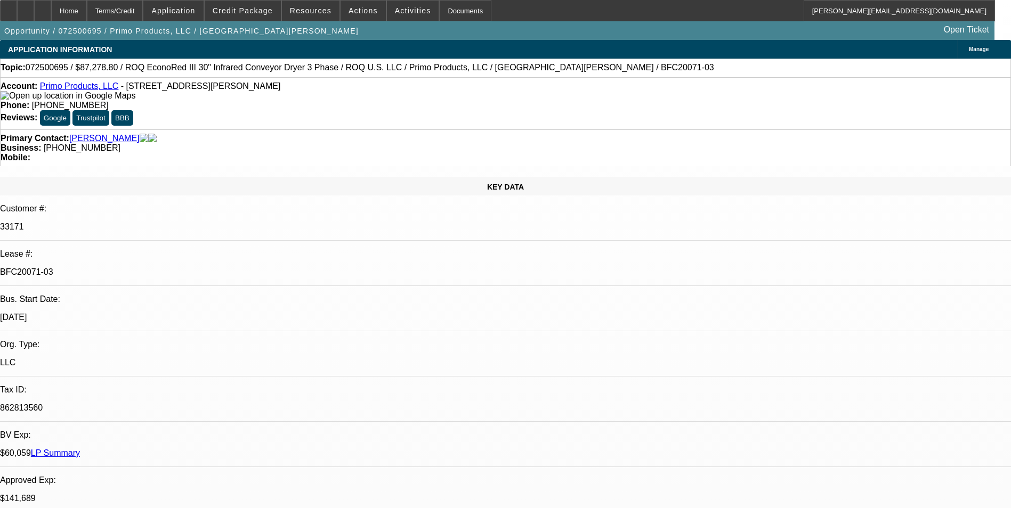
select select "0"
select select "2"
select select "0.1"
select select "0"
select select "2"
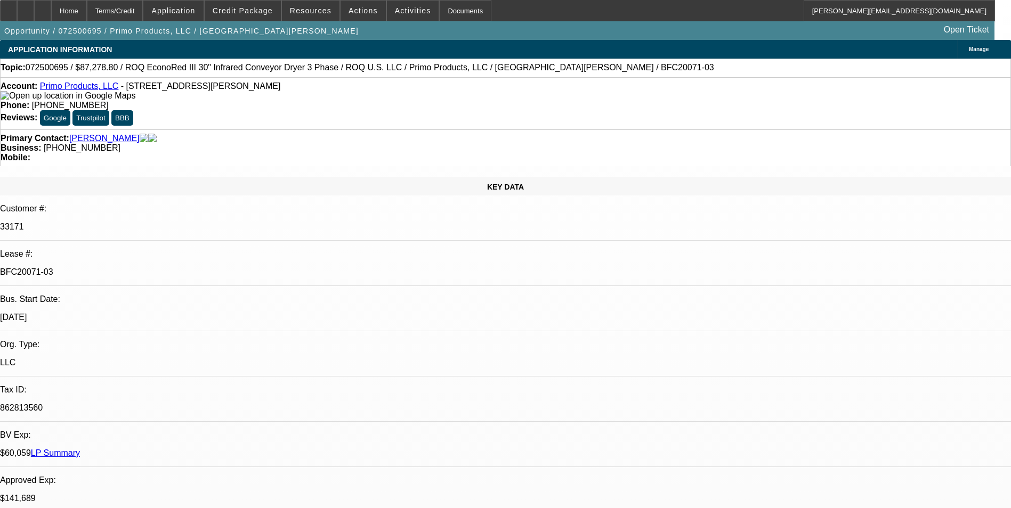
select select "0.1"
select select "0"
select select "2"
select select "0.1"
select select "0"
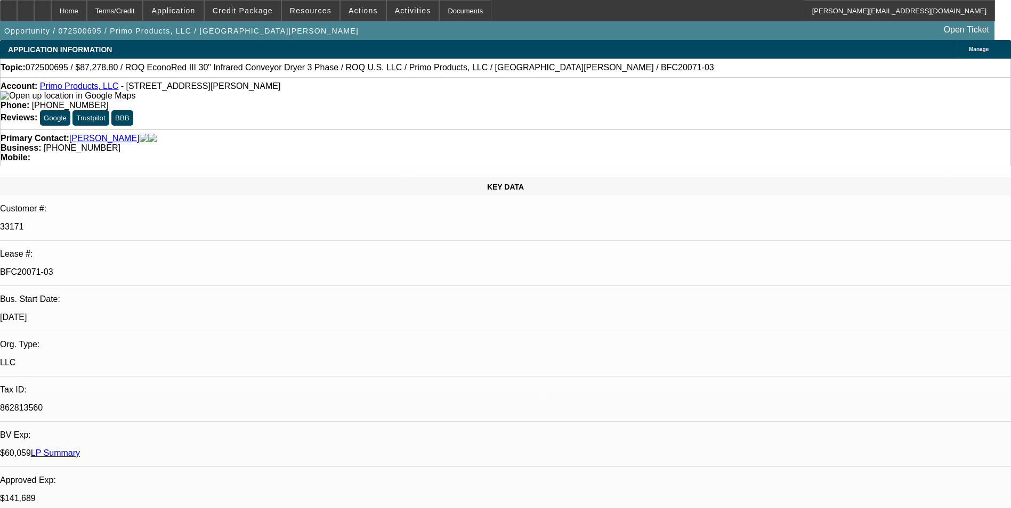
select select "2"
select select "0.1"
select select "1"
select select "2"
select select "4"
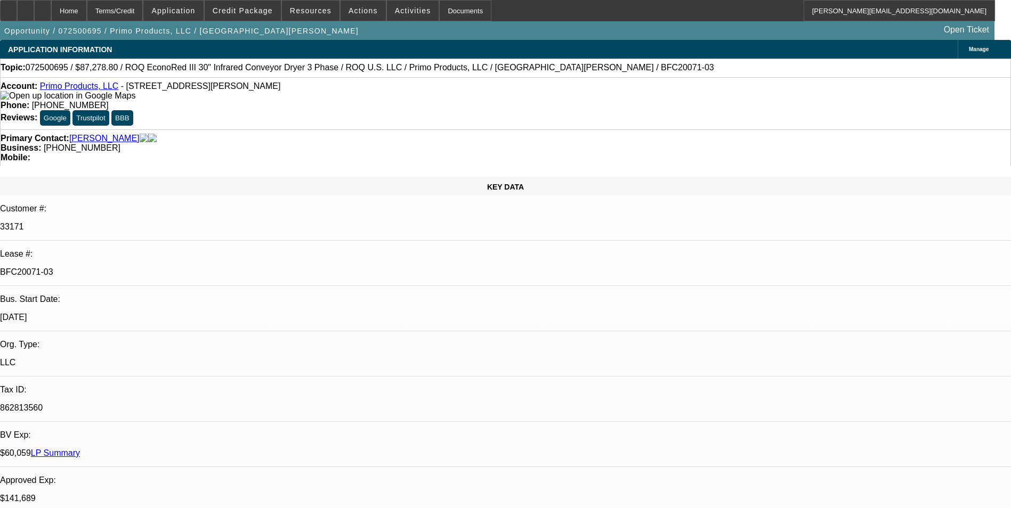
select select "1"
select select "2"
select select "4"
select select "1"
select select "2"
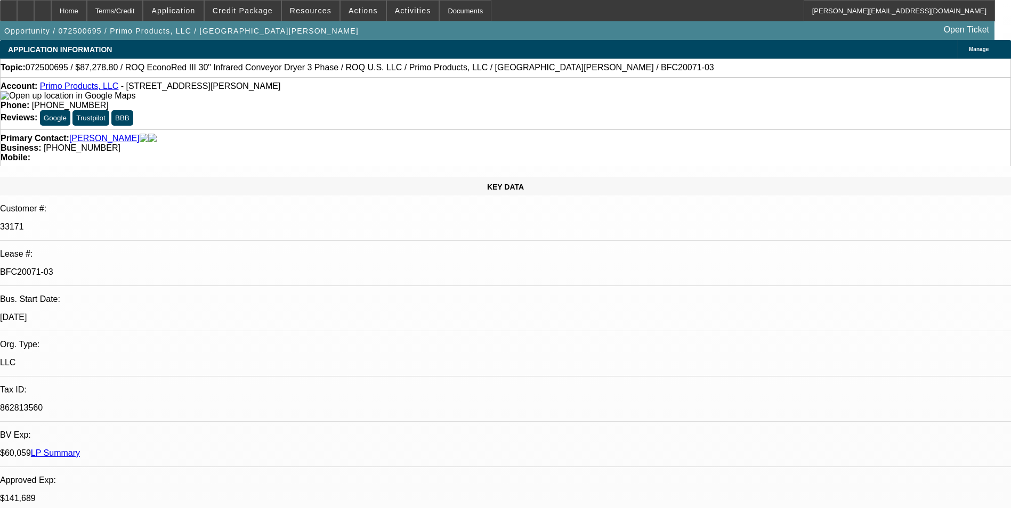
select select "4"
select select "1"
select select "2"
select select "4"
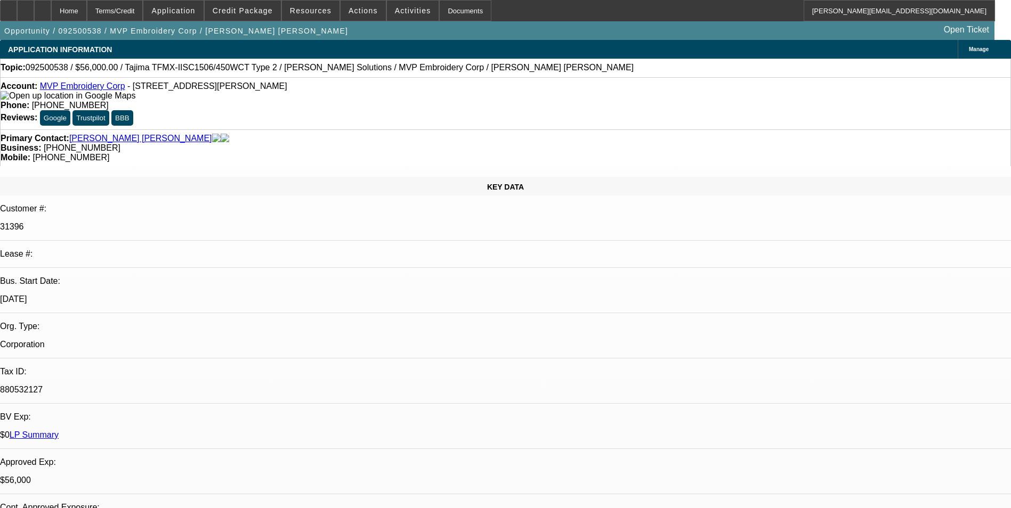
select select "0"
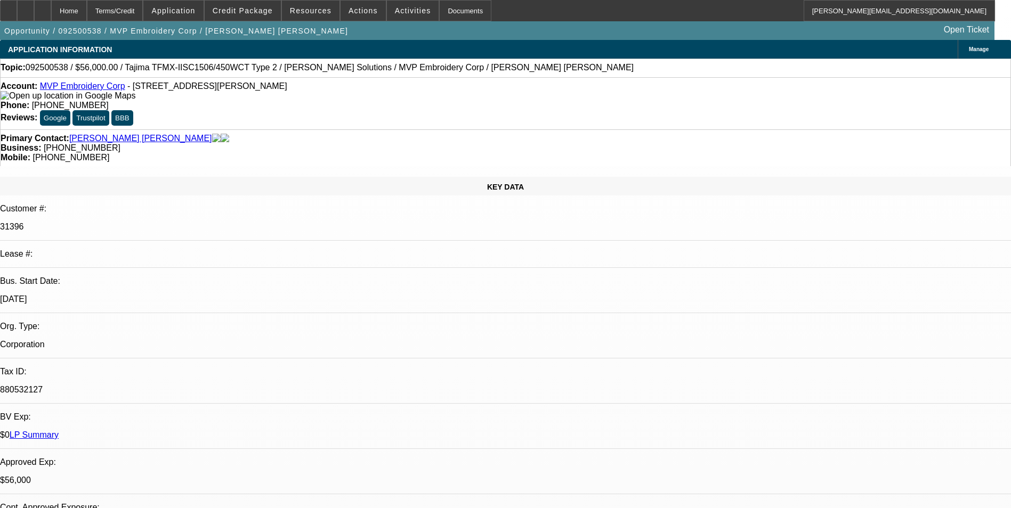
select select "0"
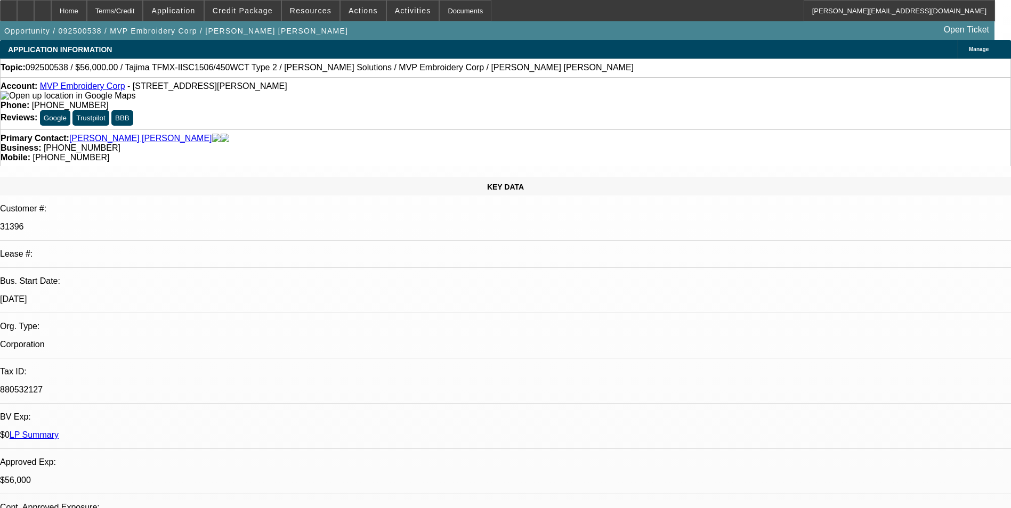
select select "2"
select select "0"
select select "1"
select select "6"
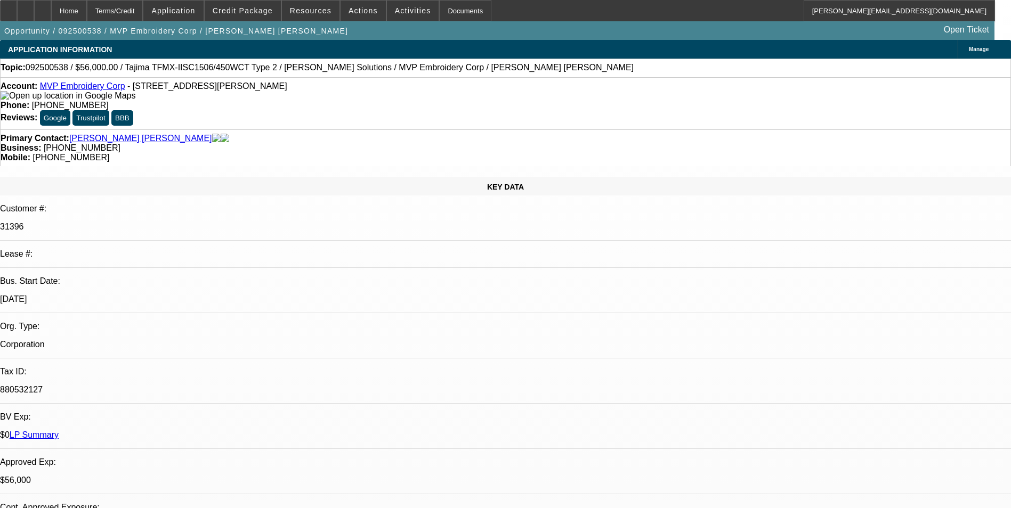
select select "1"
select select "6"
select select "1"
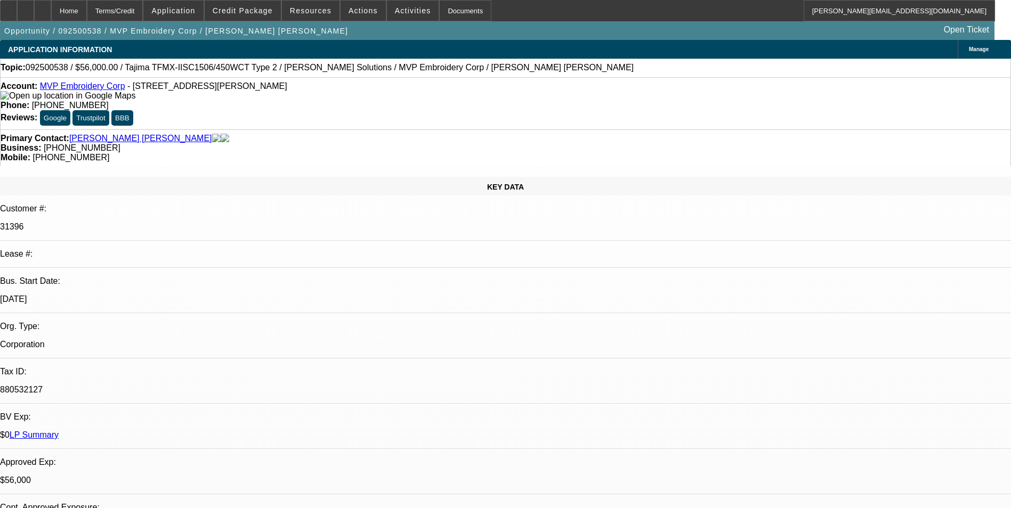
select select "6"
select select "1"
select select "2"
select select "6"
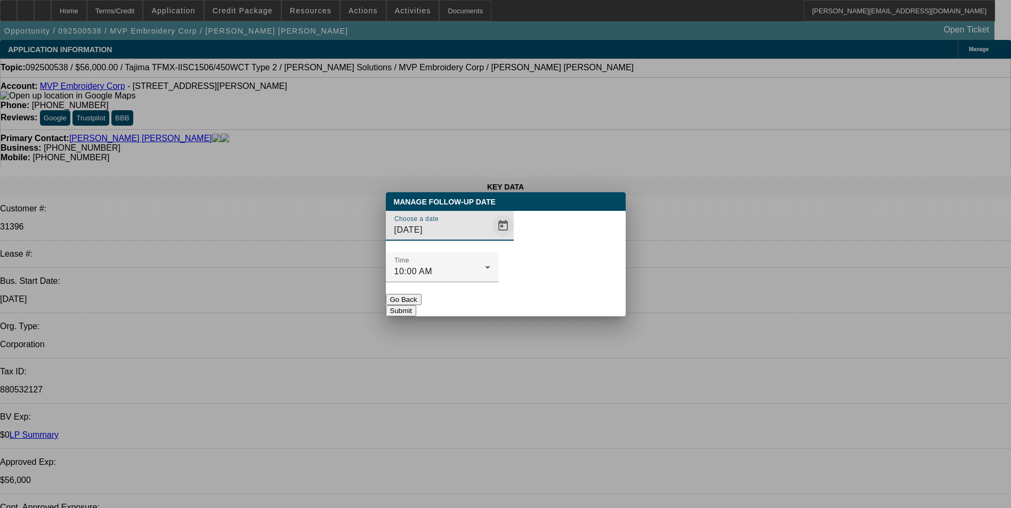
click at [490, 239] on span "Open calendar" at bounding box center [503, 226] width 26 height 26
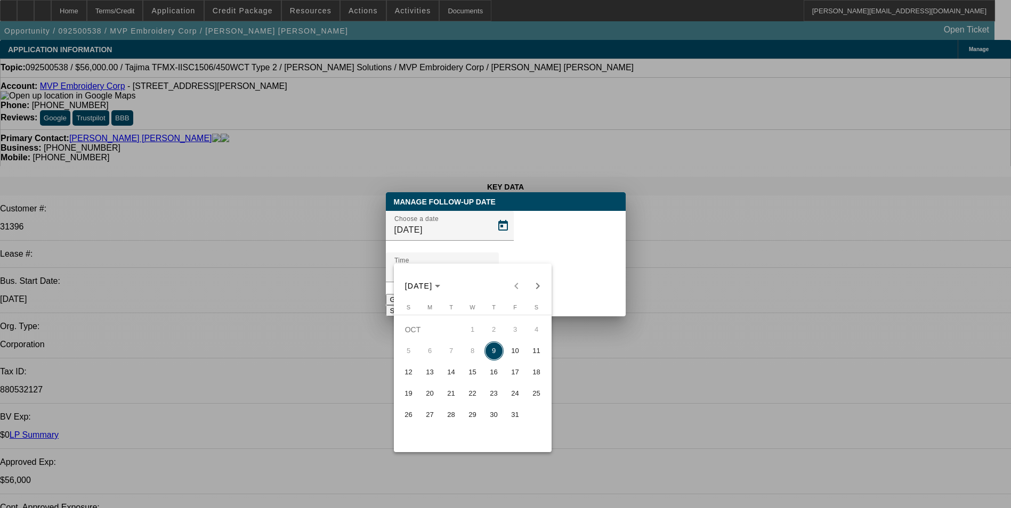
click at [431, 375] on span "13" at bounding box center [429, 372] width 19 height 19
type input "10/13/2025"
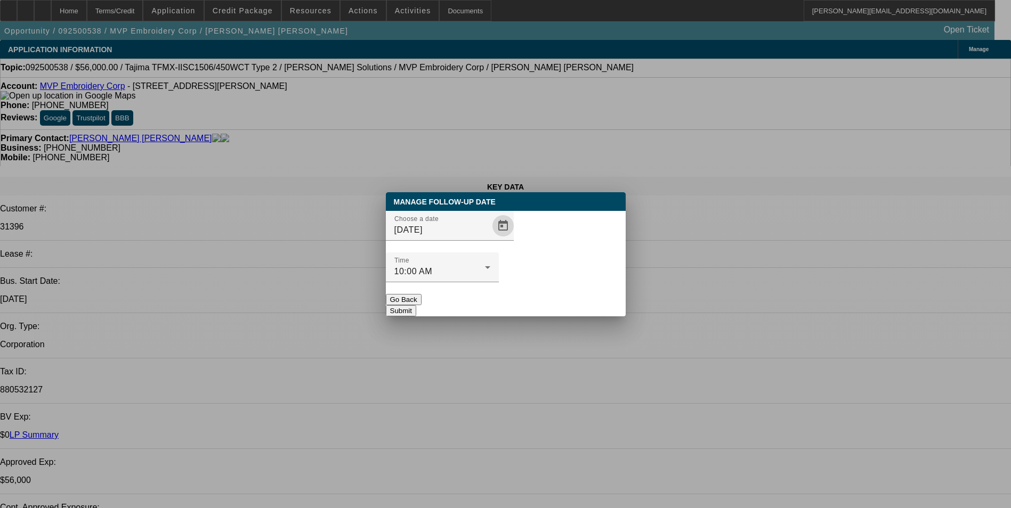
click at [416, 305] on button "Submit" at bounding box center [401, 310] width 30 height 11
